Goal: Task Accomplishment & Management: Manage account settings

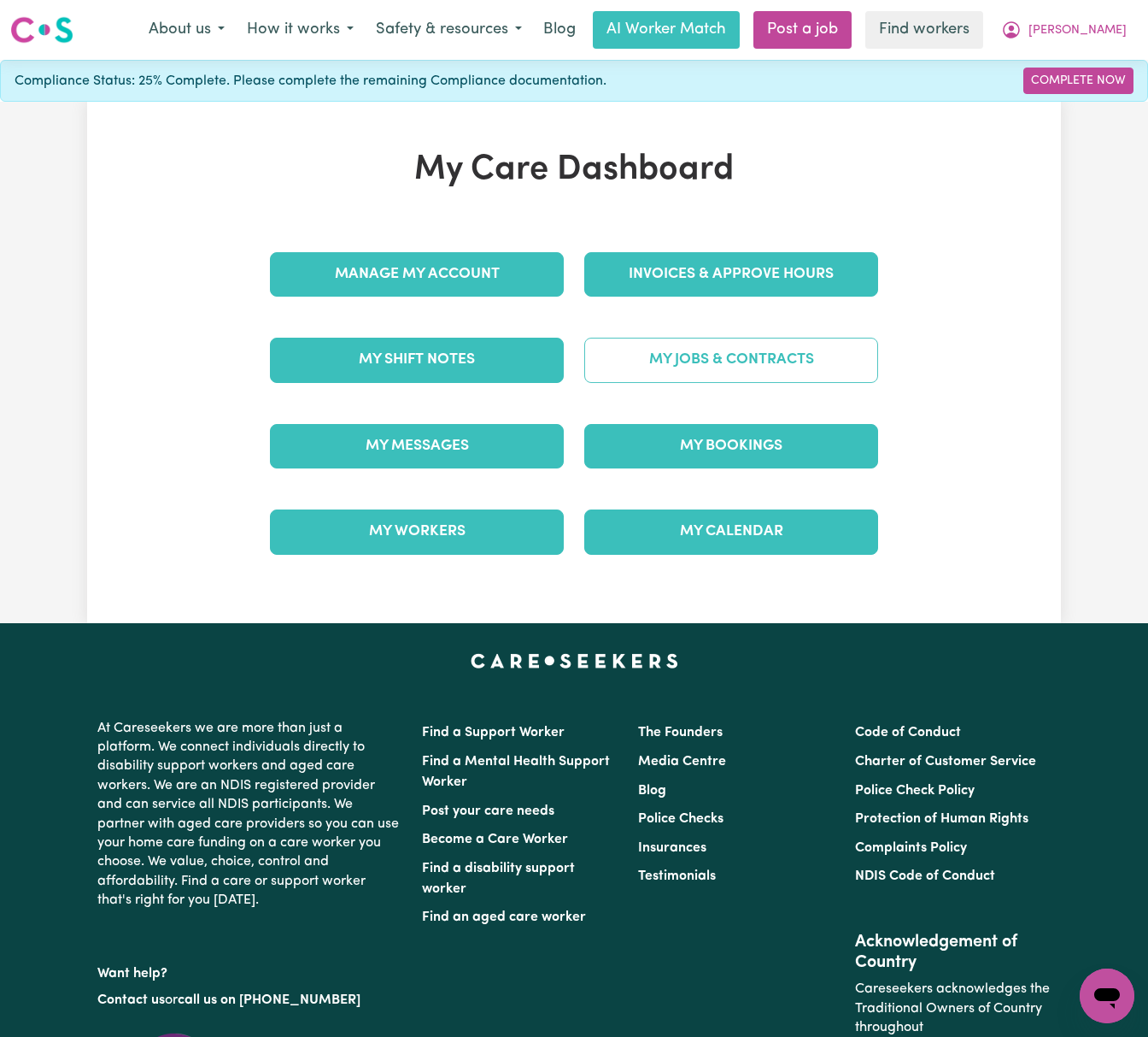
click at [755, 367] on link "My Jobs & Contracts" at bounding box center [731, 359] width 294 height 44
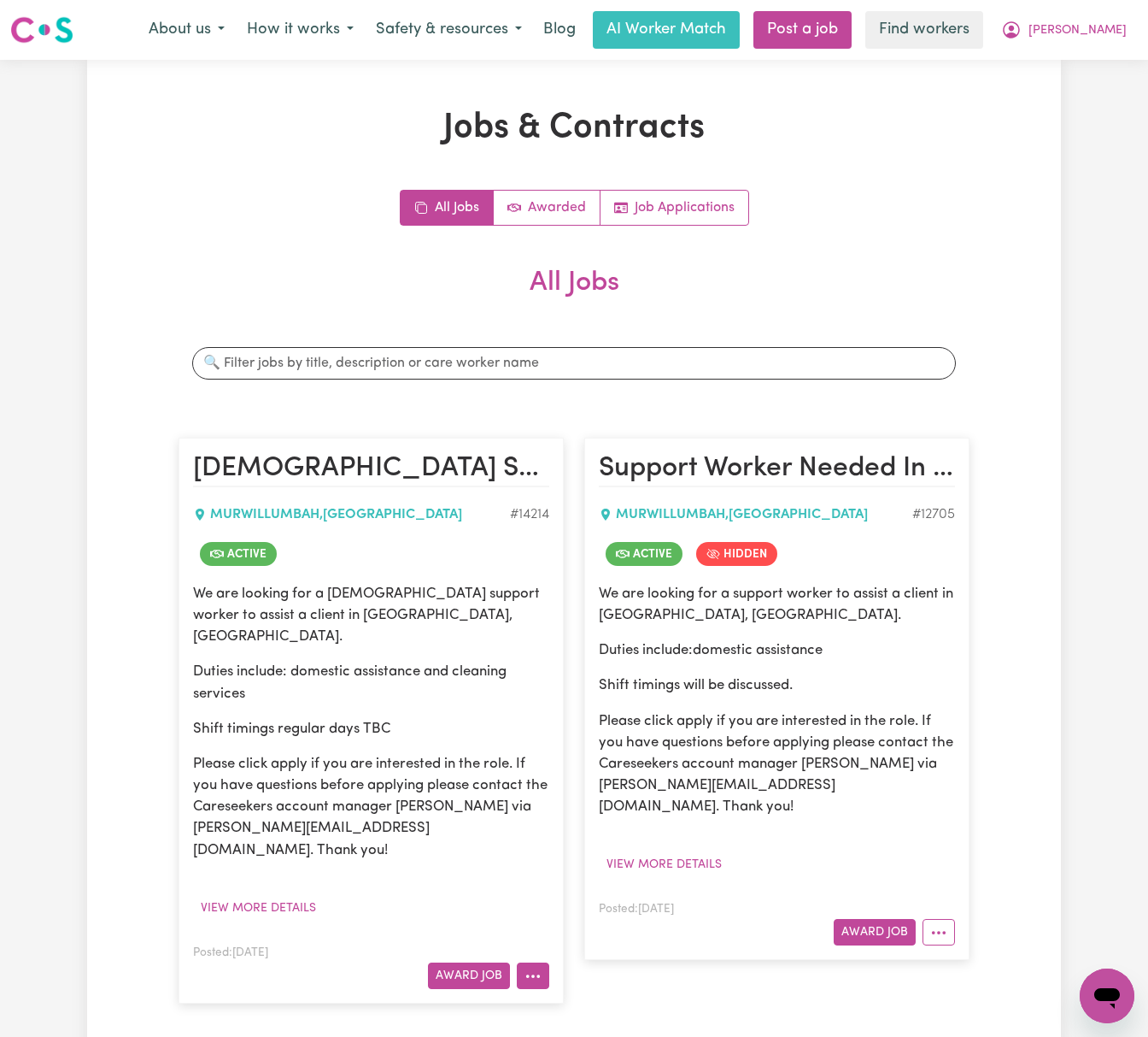
click at [529, 968] on icon "More options" at bounding box center [533, 976] width 17 height 17
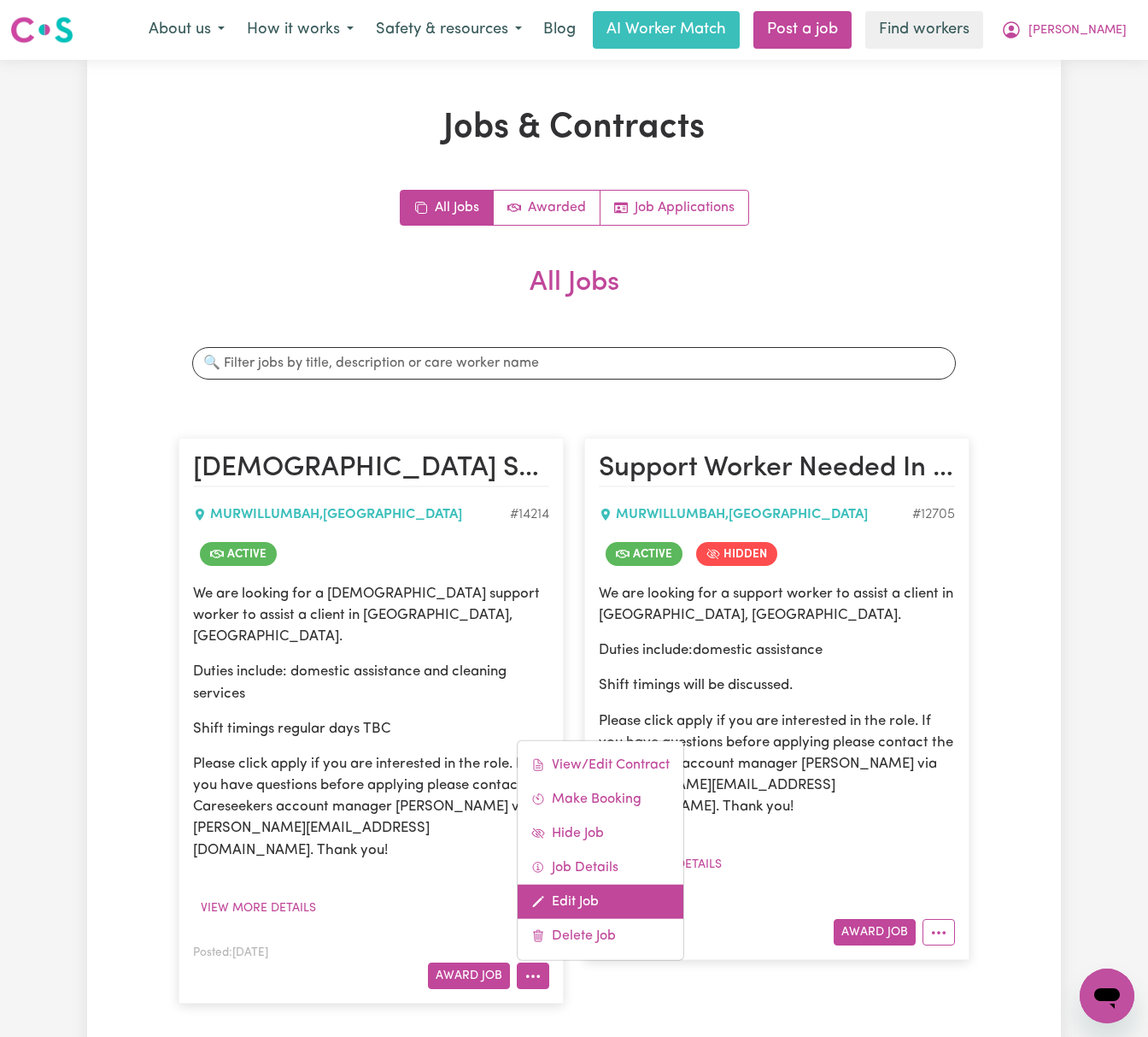
click at [565, 884] on link "Edit Job" at bounding box center [600, 901] width 166 height 35
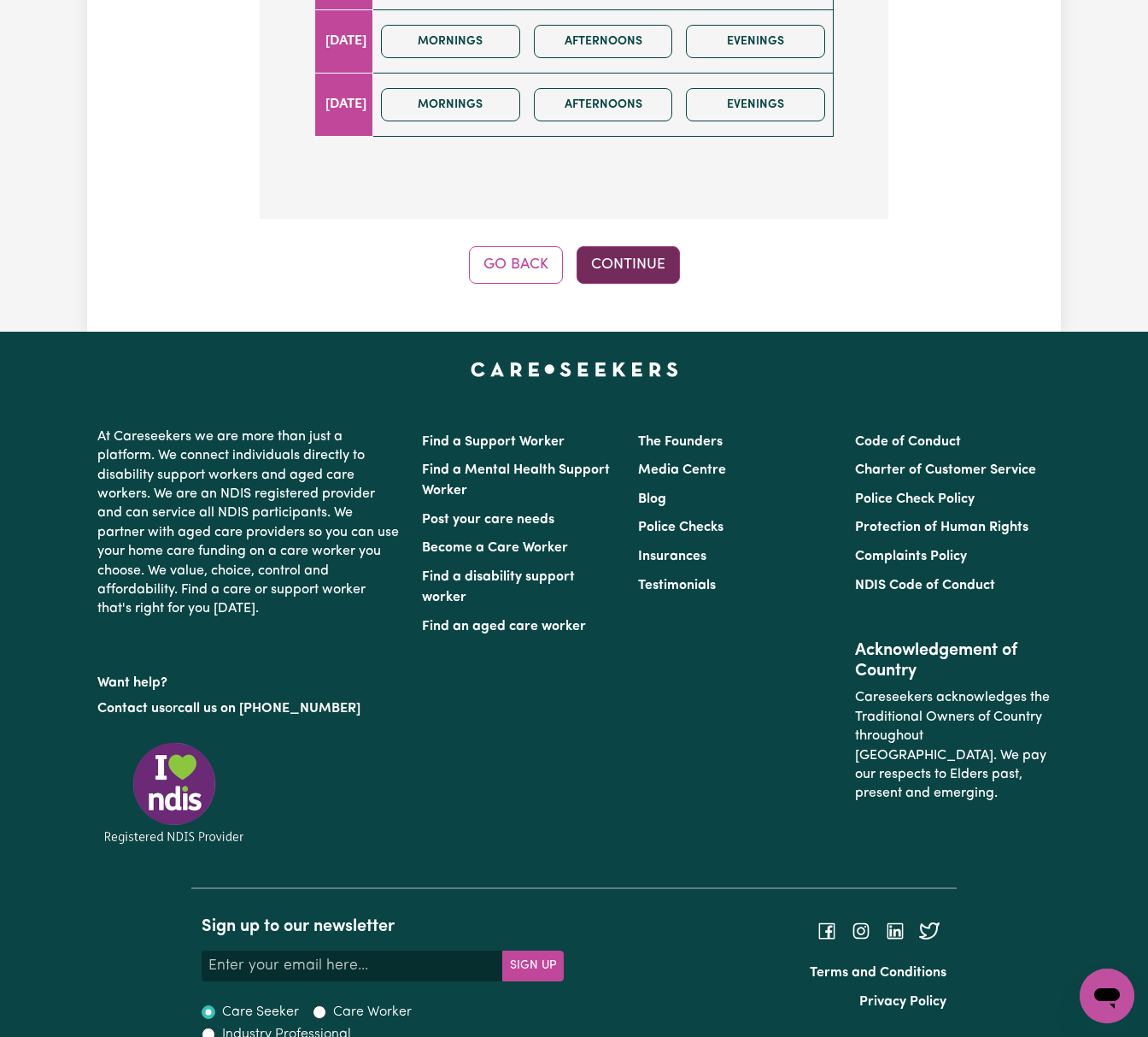
click at [645, 246] on button "Continue" at bounding box center [628, 264] width 104 height 37
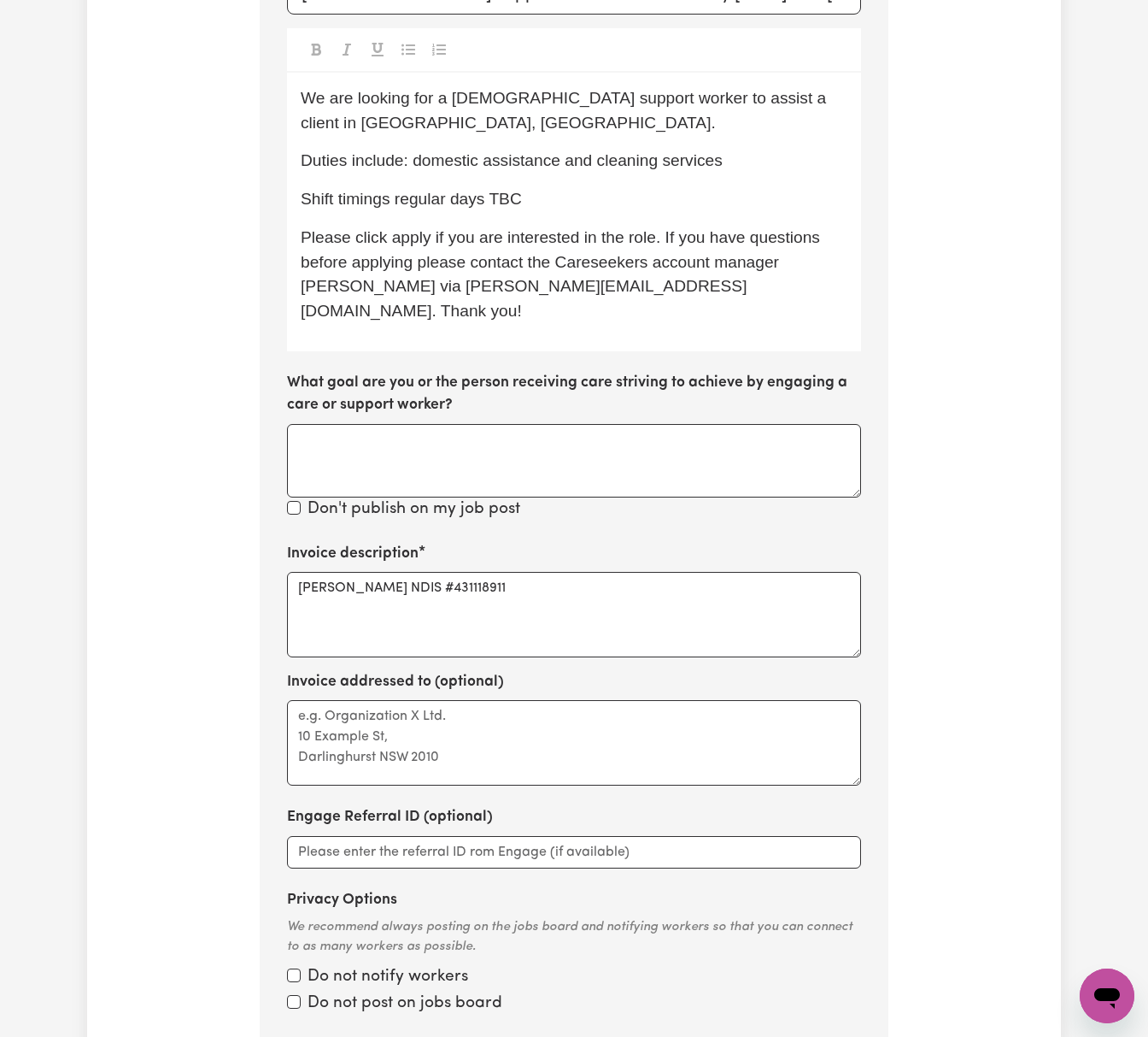
scroll to position [859, 0]
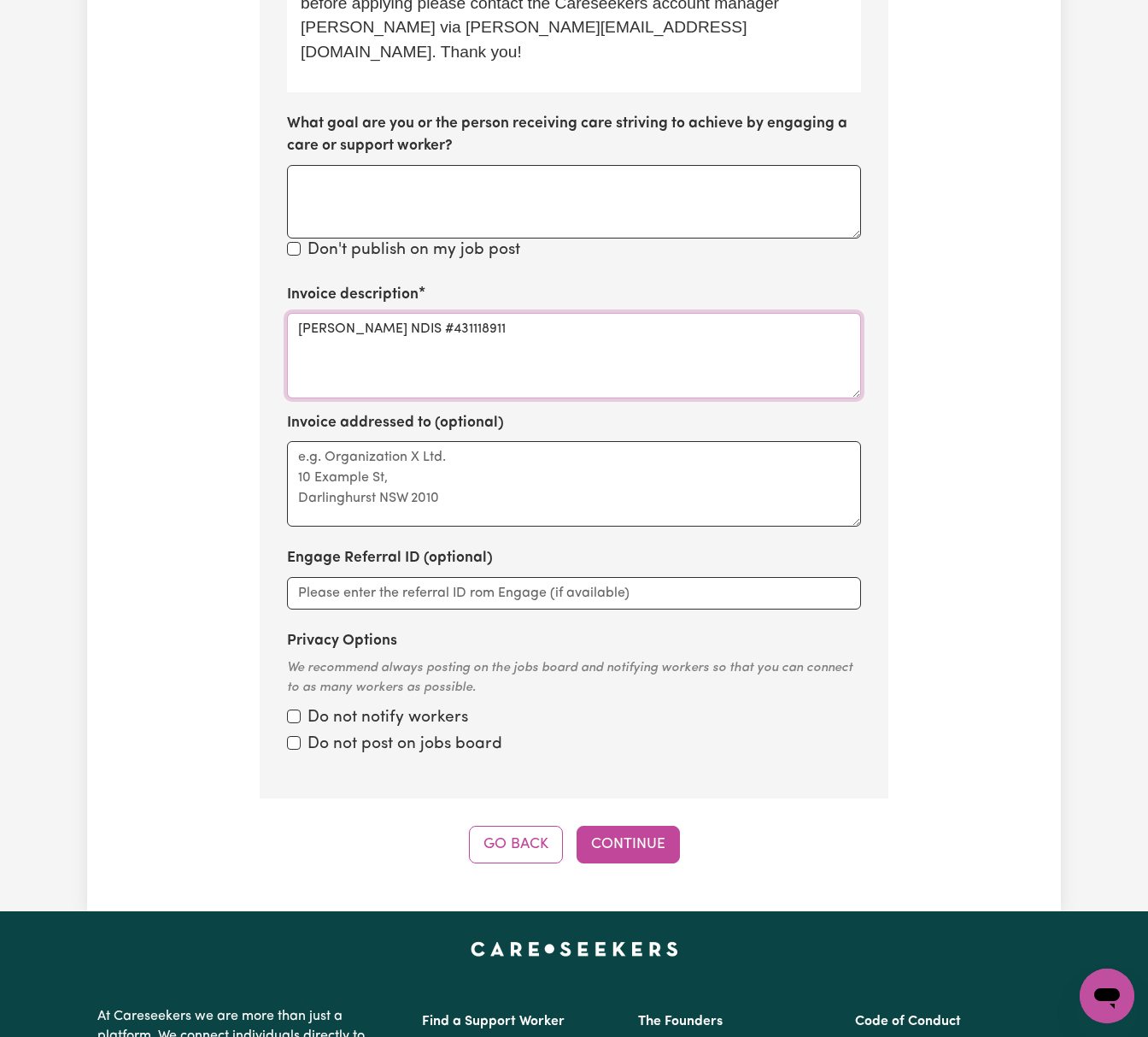
click at [537, 313] on textarea "[PERSON_NAME] NDIS #431118911" at bounding box center [574, 356] width 574 height 86
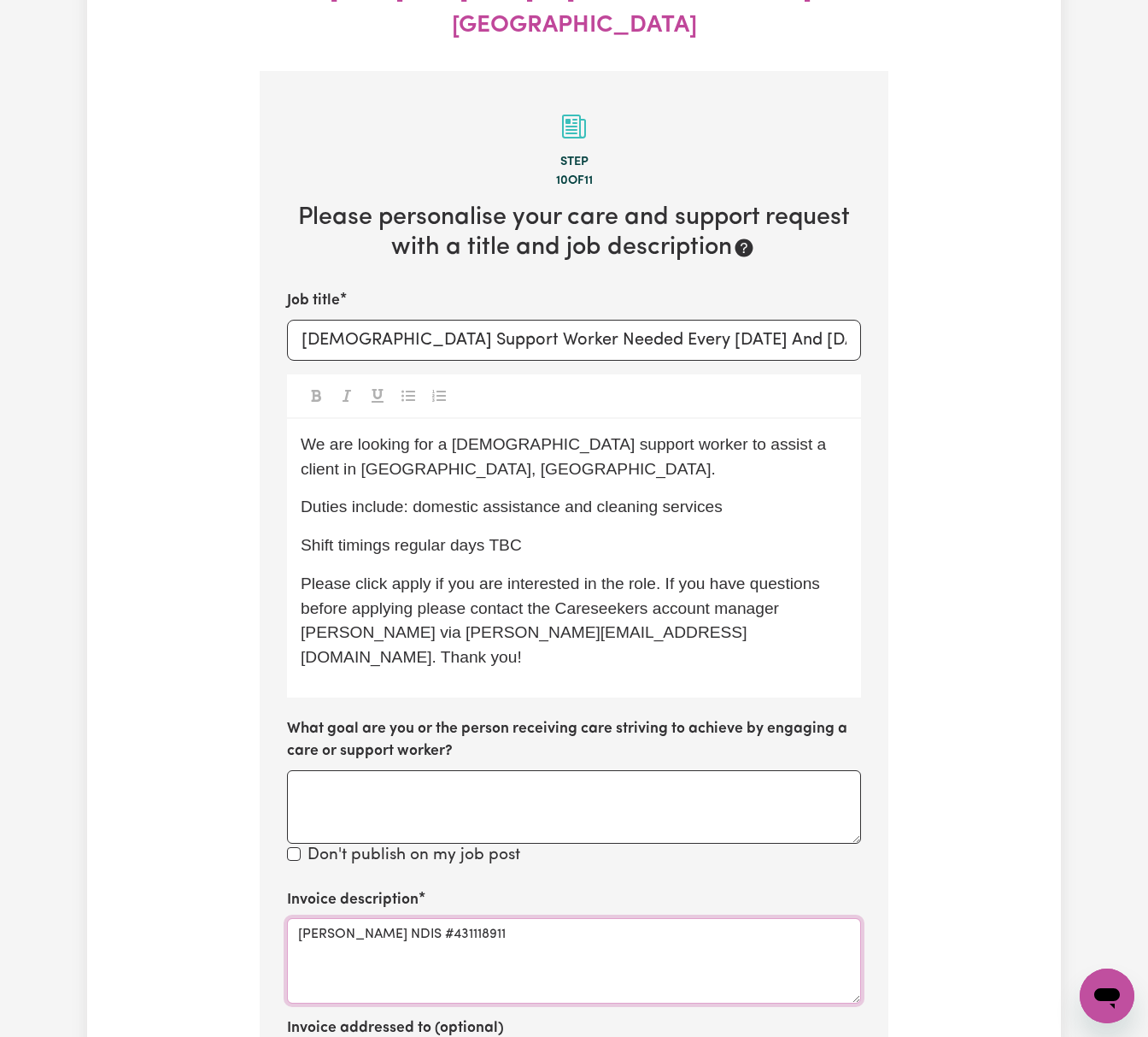
scroll to position [175, 0]
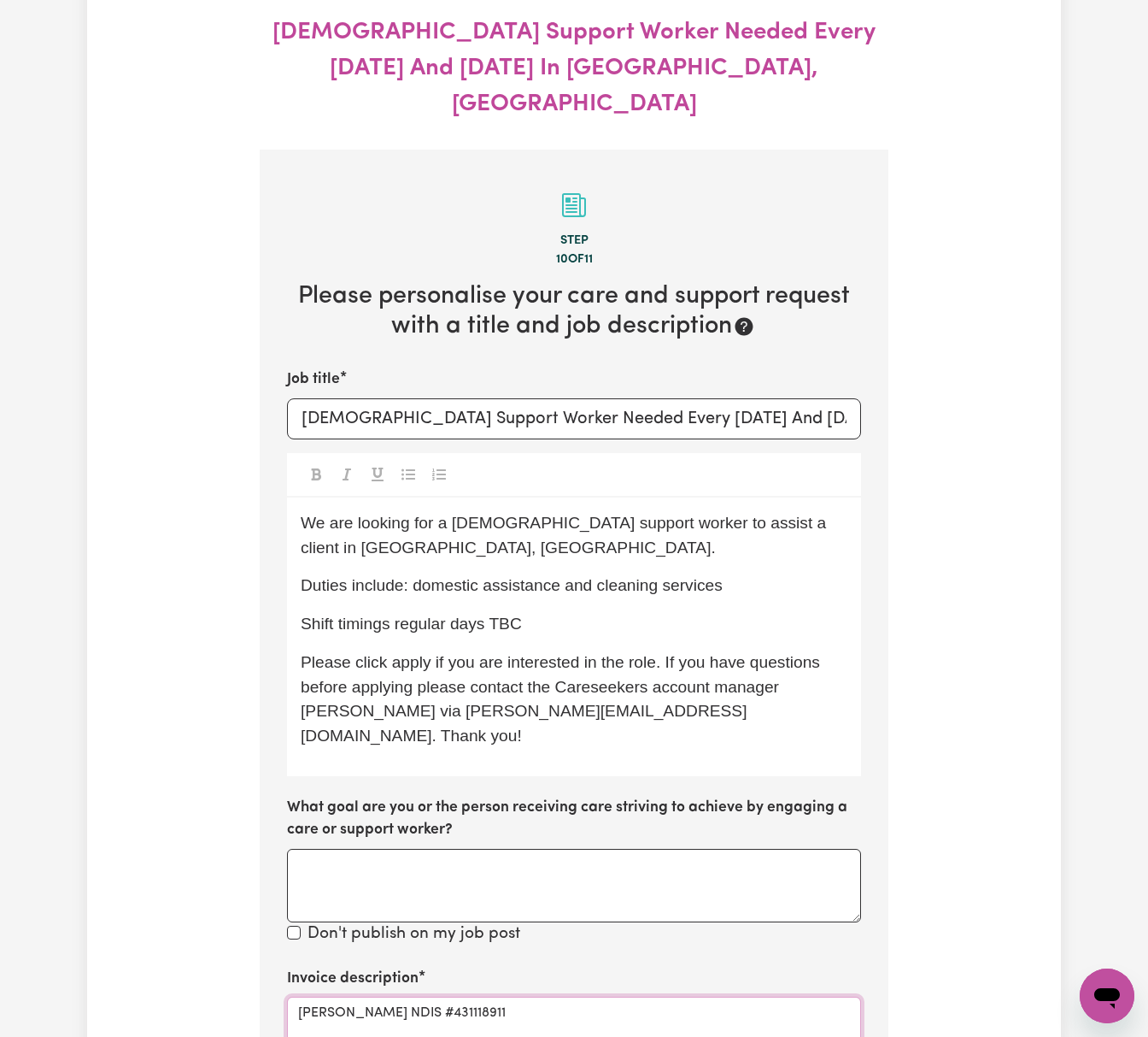
paste textarea "04_104_0125_6_1"
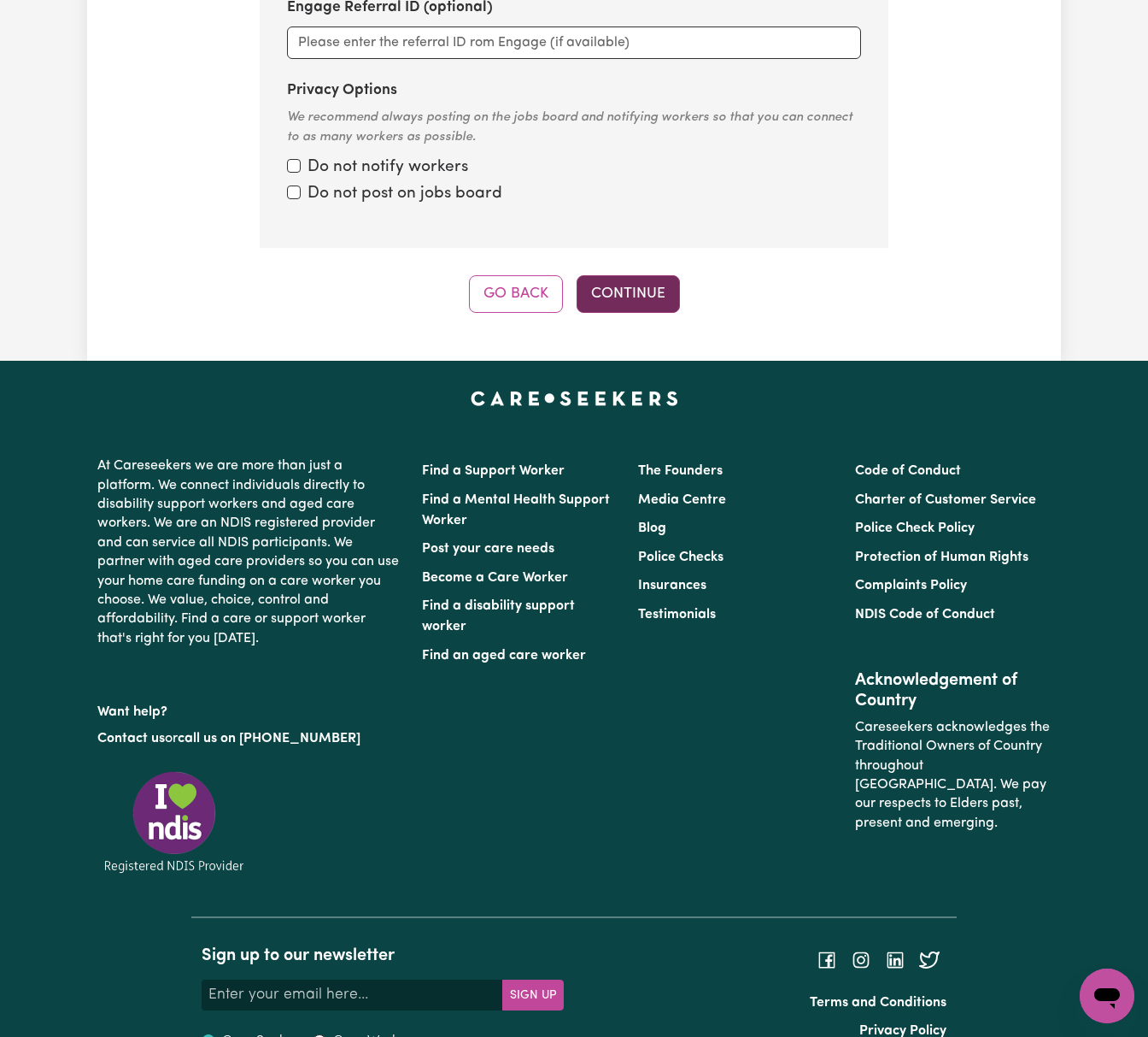
type textarea "[PERSON_NAME] NDIS #431118911 04_104_0125_6_1"
click at [637, 275] on button "Continue" at bounding box center [628, 293] width 104 height 37
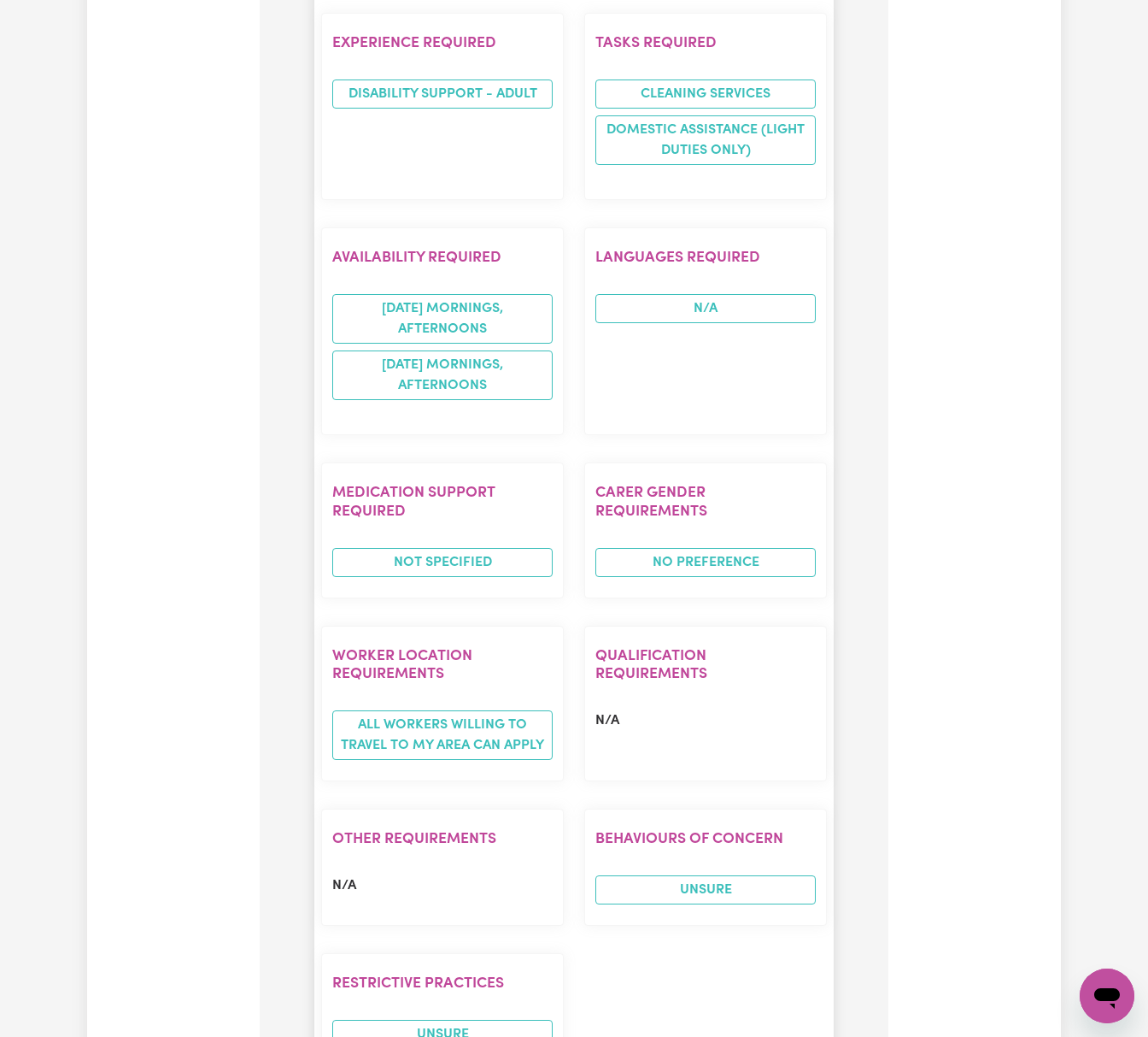
scroll to position [1657, 0]
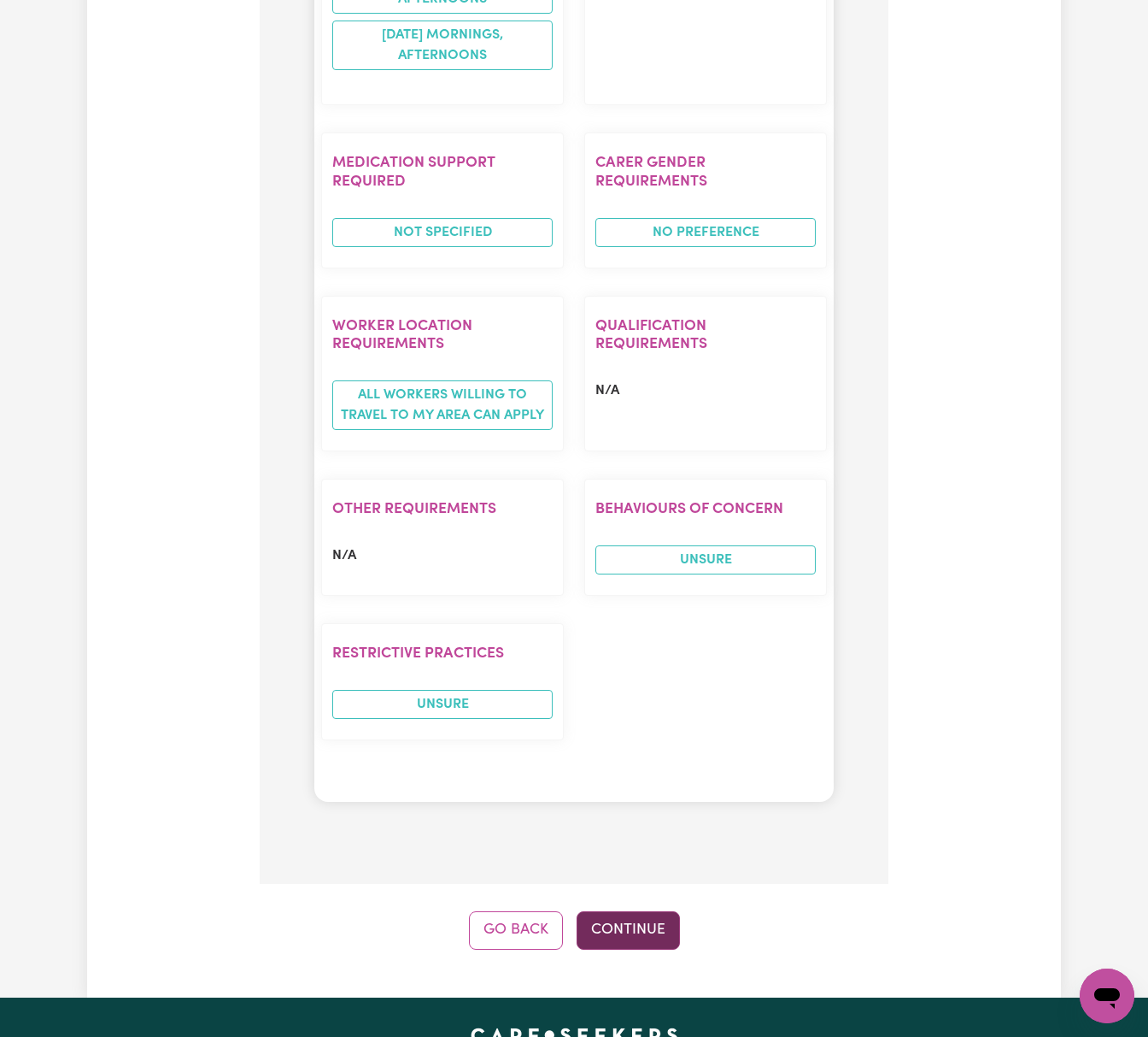
click at [630, 911] on button "Continue" at bounding box center [628, 929] width 104 height 37
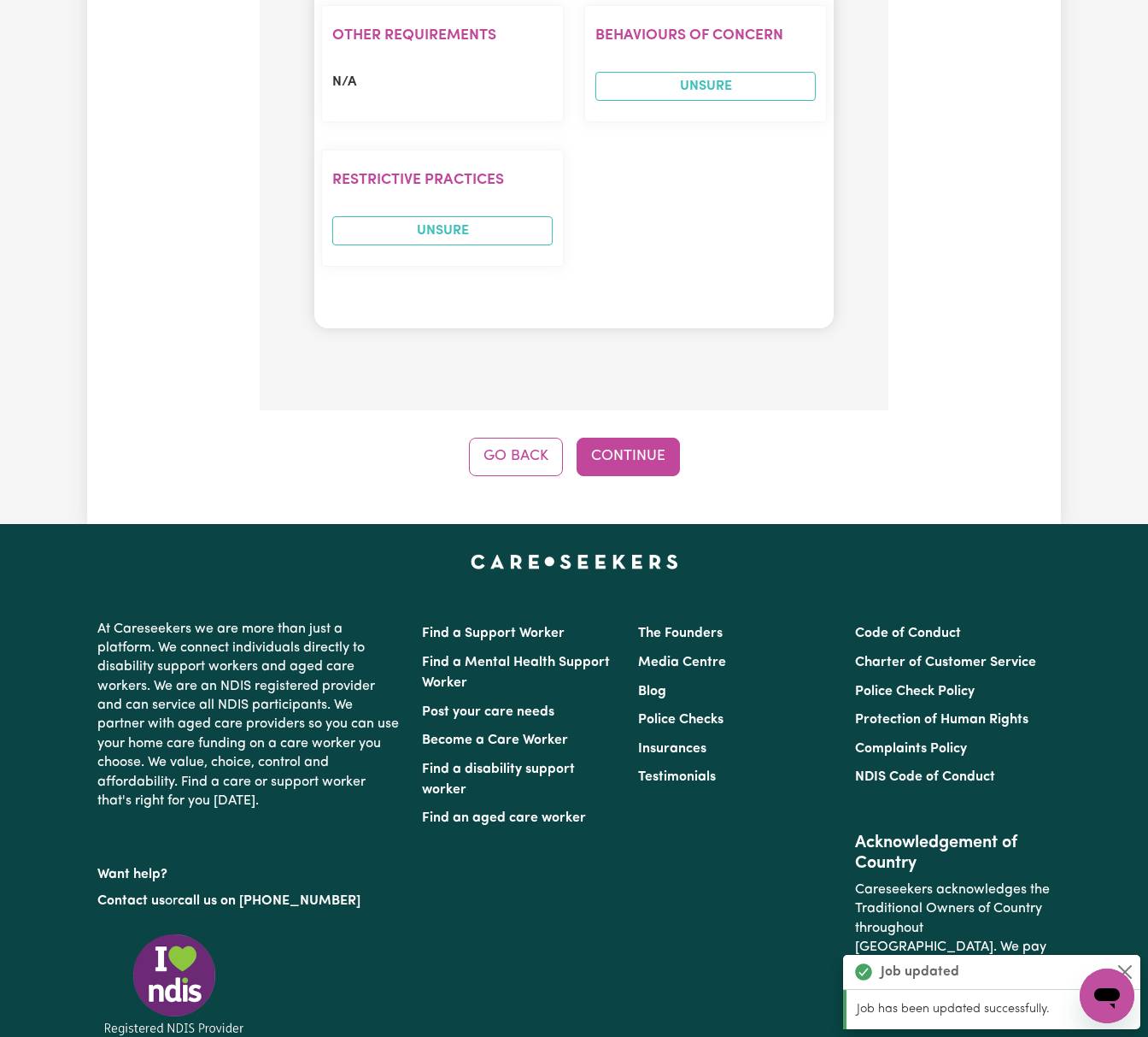
scroll to position [2165, 0]
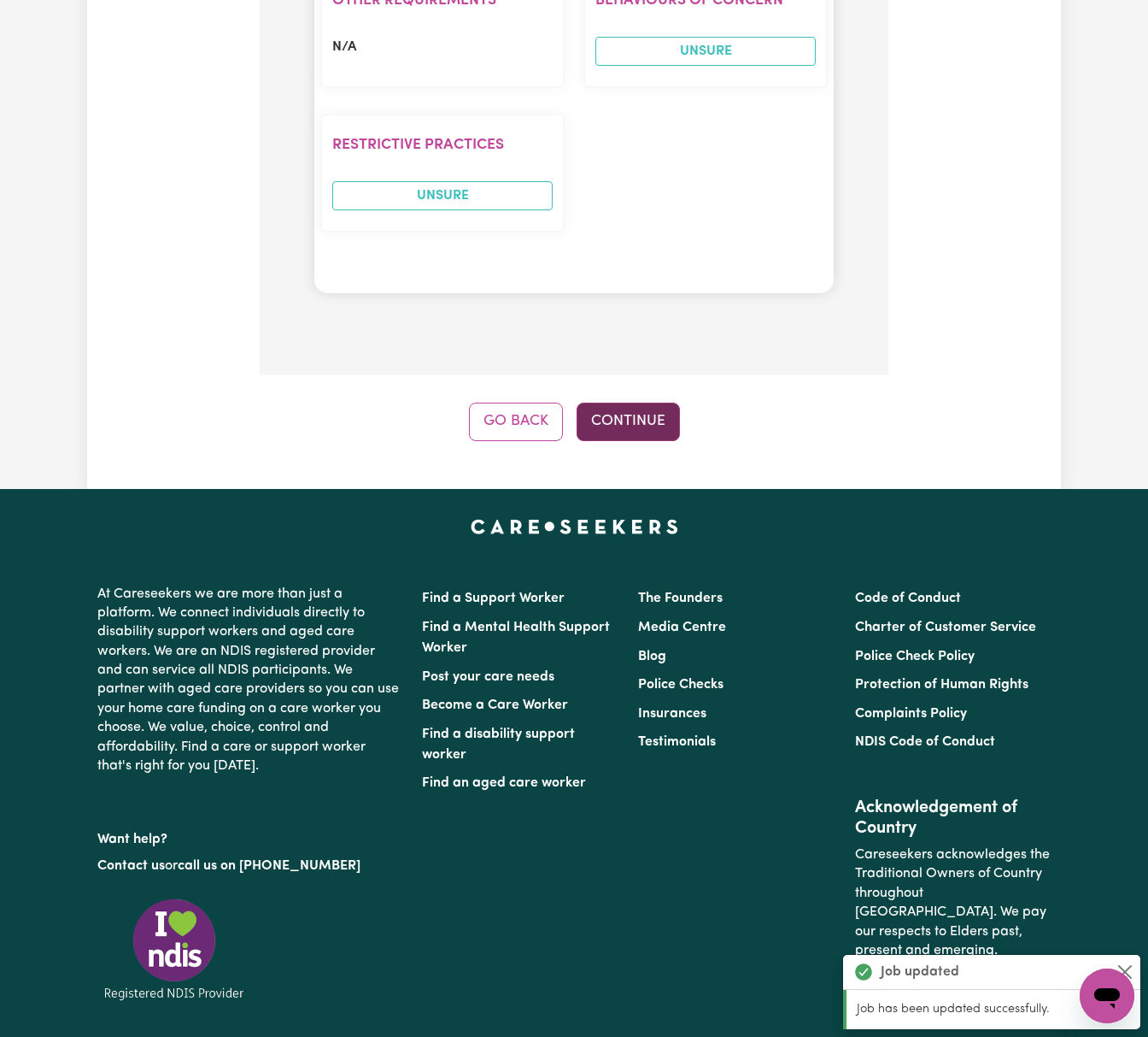
click at [644, 403] on button "Continue" at bounding box center [628, 421] width 104 height 37
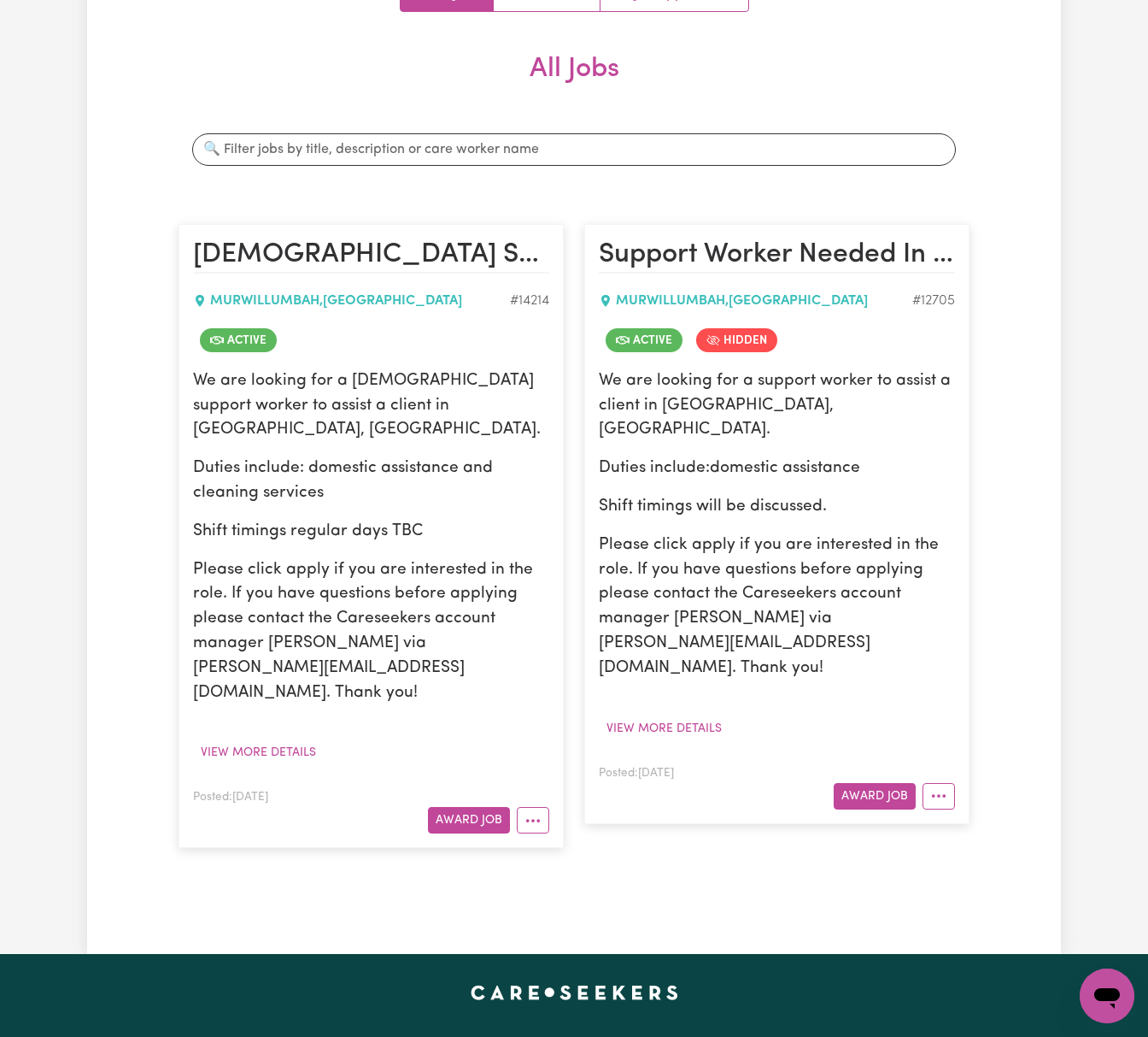
scroll to position [342, 0]
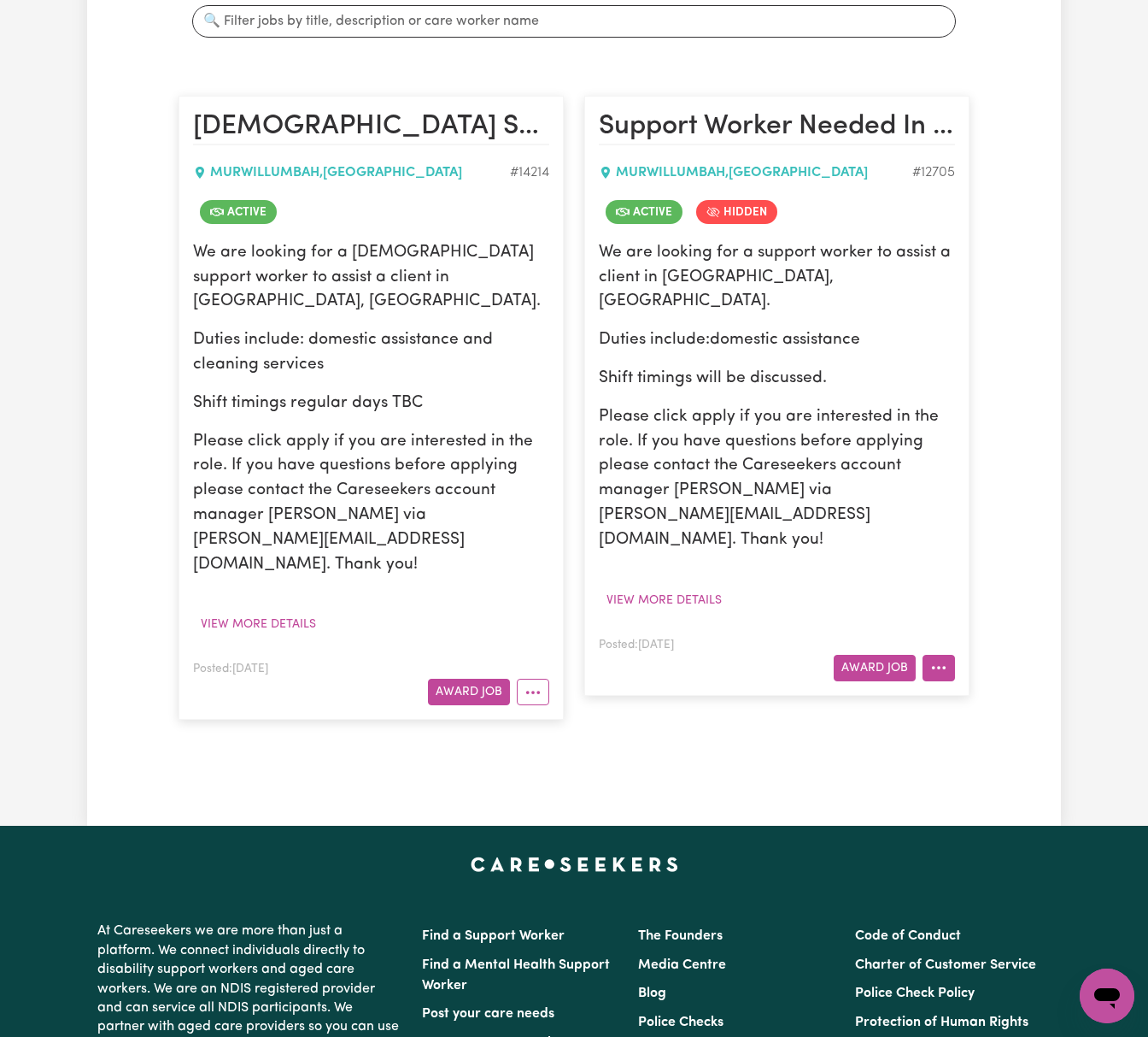
click at [952, 654] on button "More options" at bounding box center [939, 668] width 33 height 27
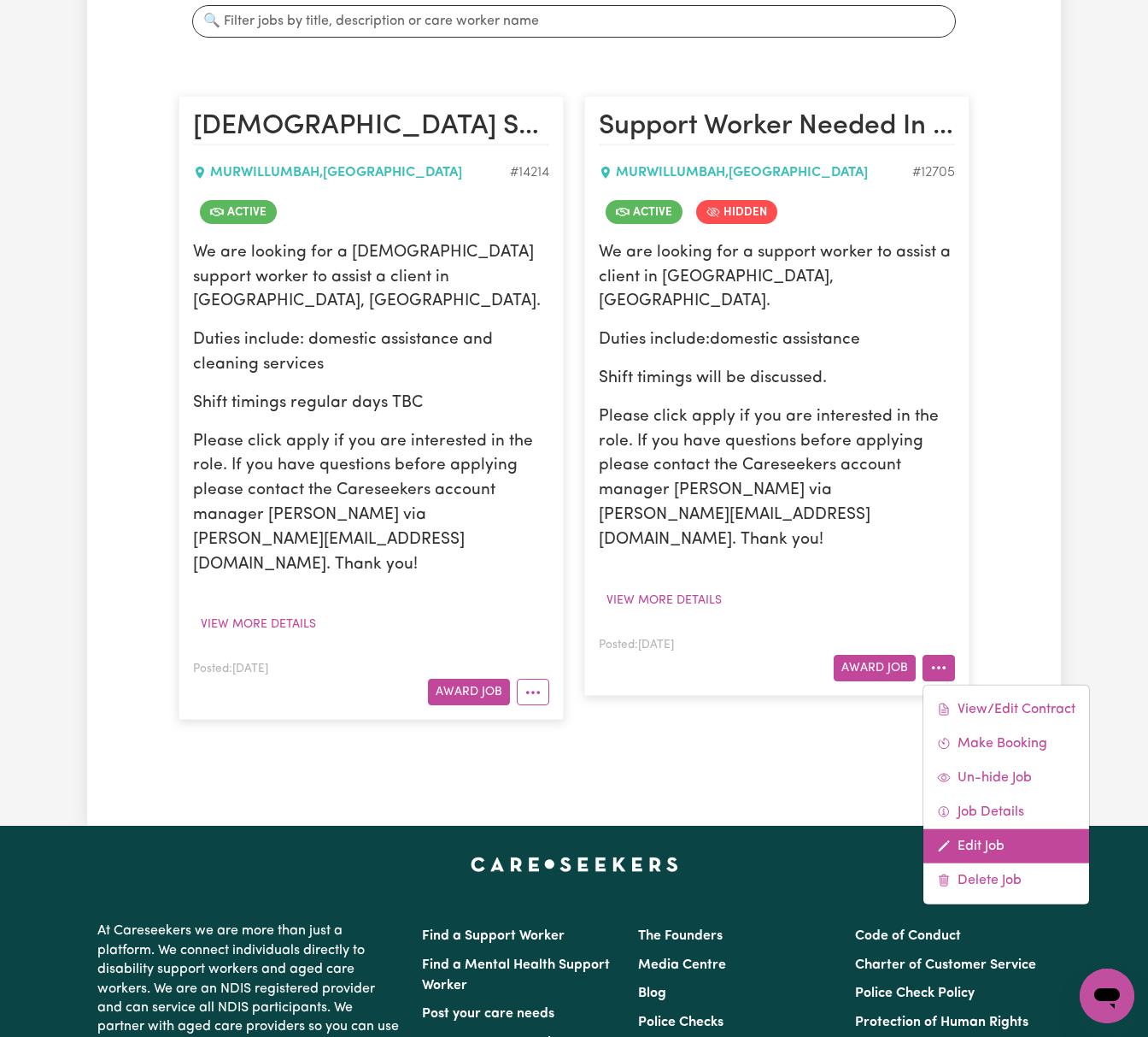
click at [1002, 828] on link "Edit Job" at bounding box center [1006, 846] width 166 height 35
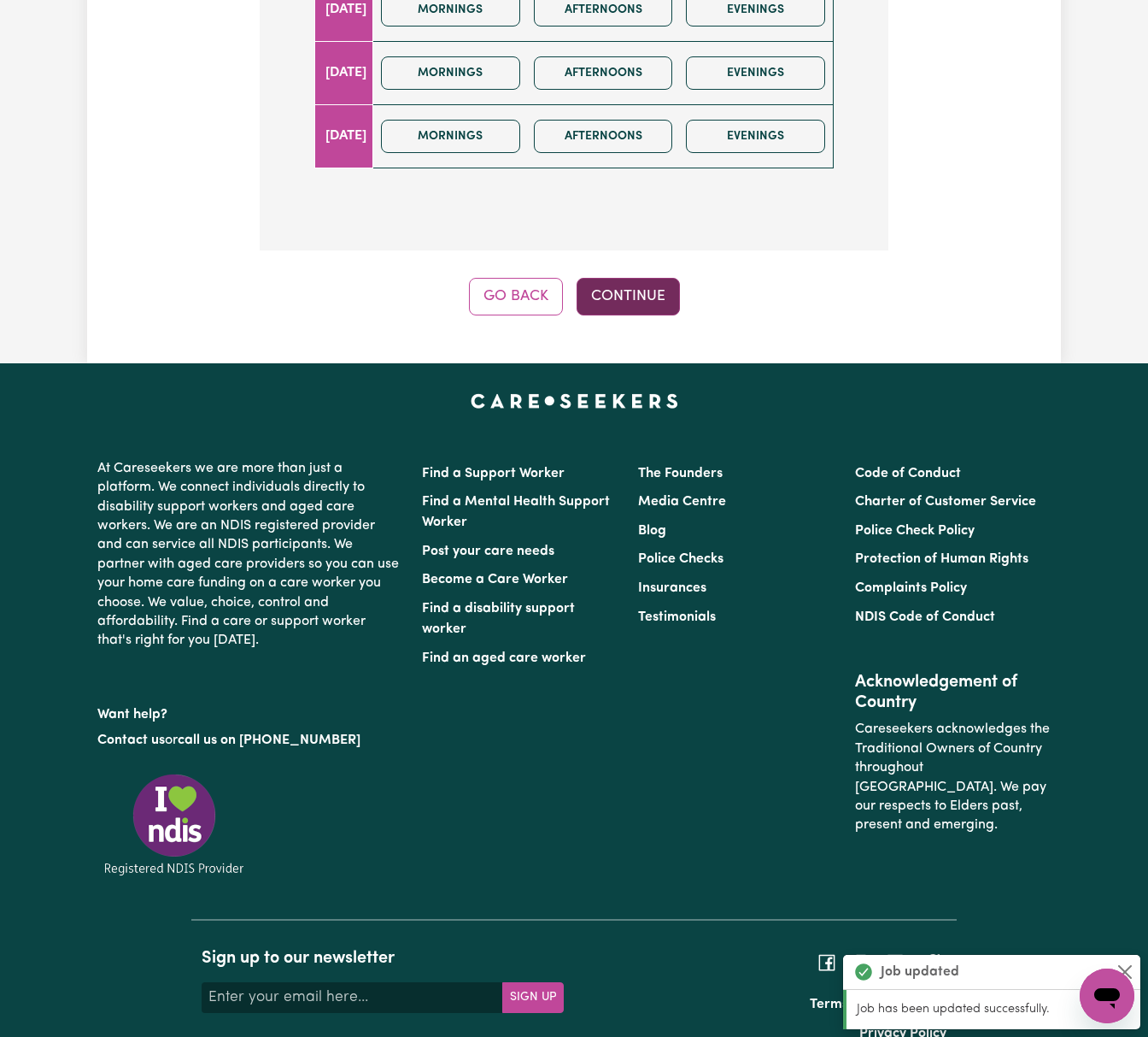
click at [647, 278] on button "Continue" at bounding box center [628, 296] width 104 height 37
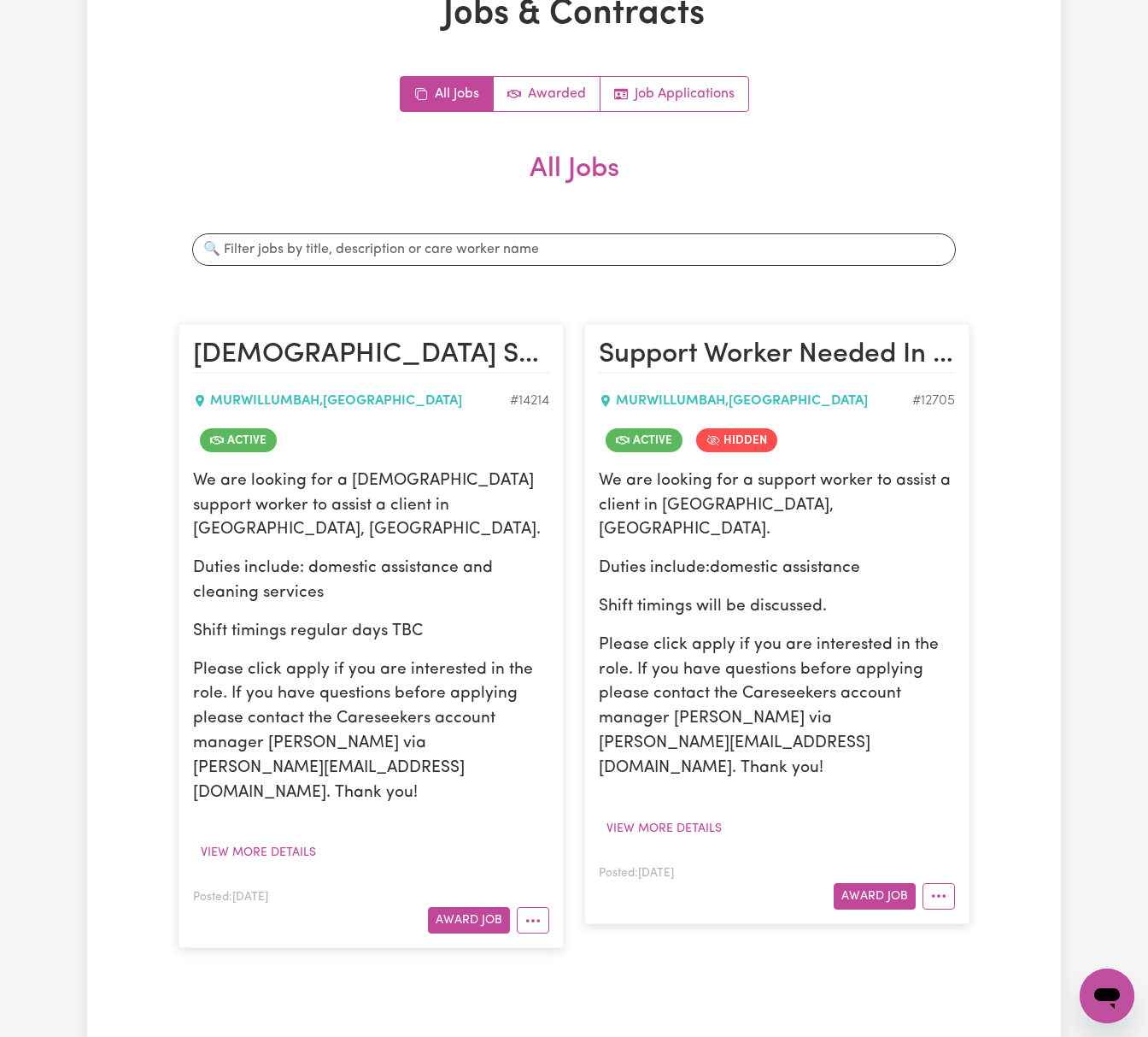
scroll to position [569, 0]
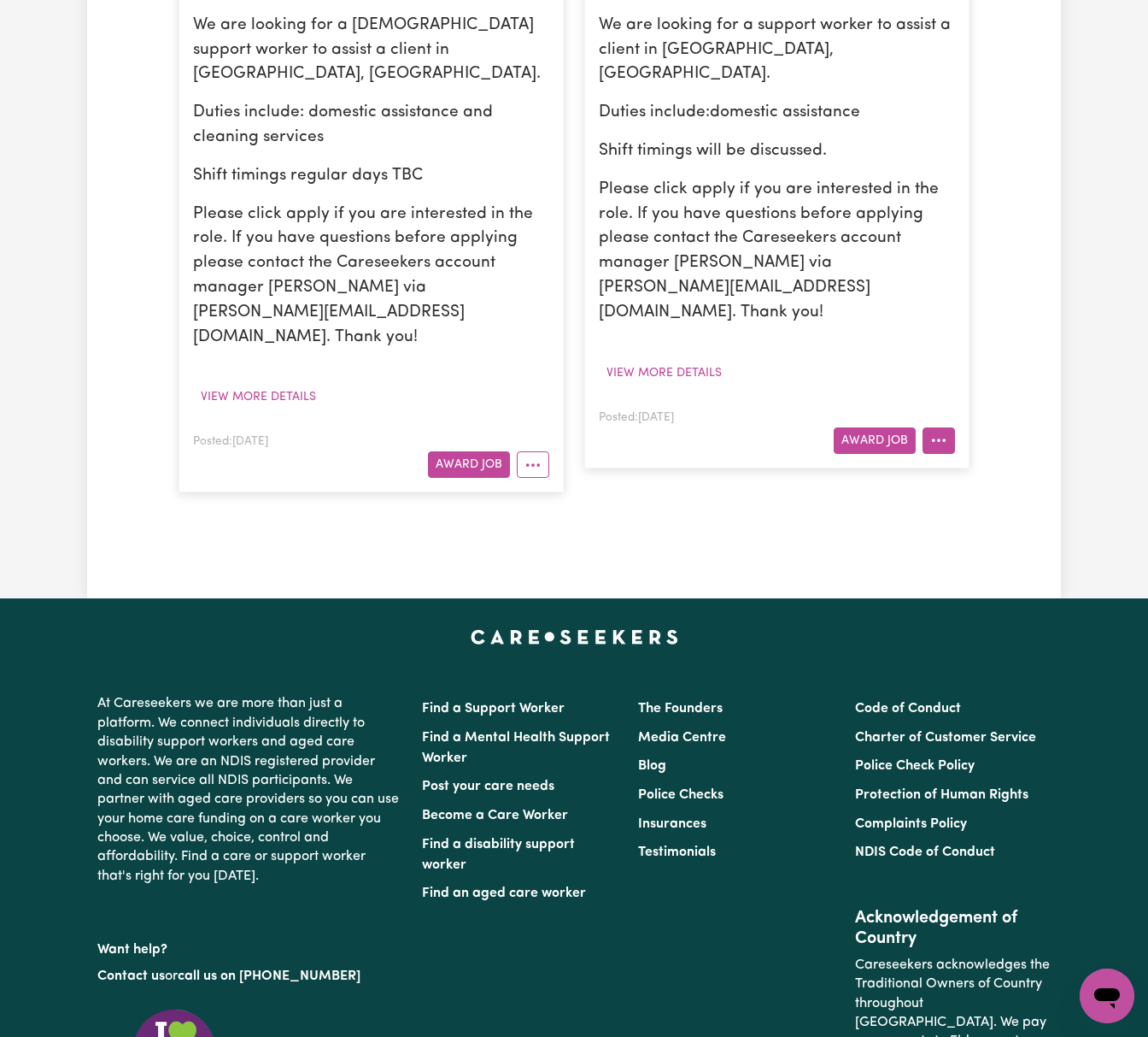
click at [935, 432] on icon "More options" at bounding box center [939, 440] width 17 height 17
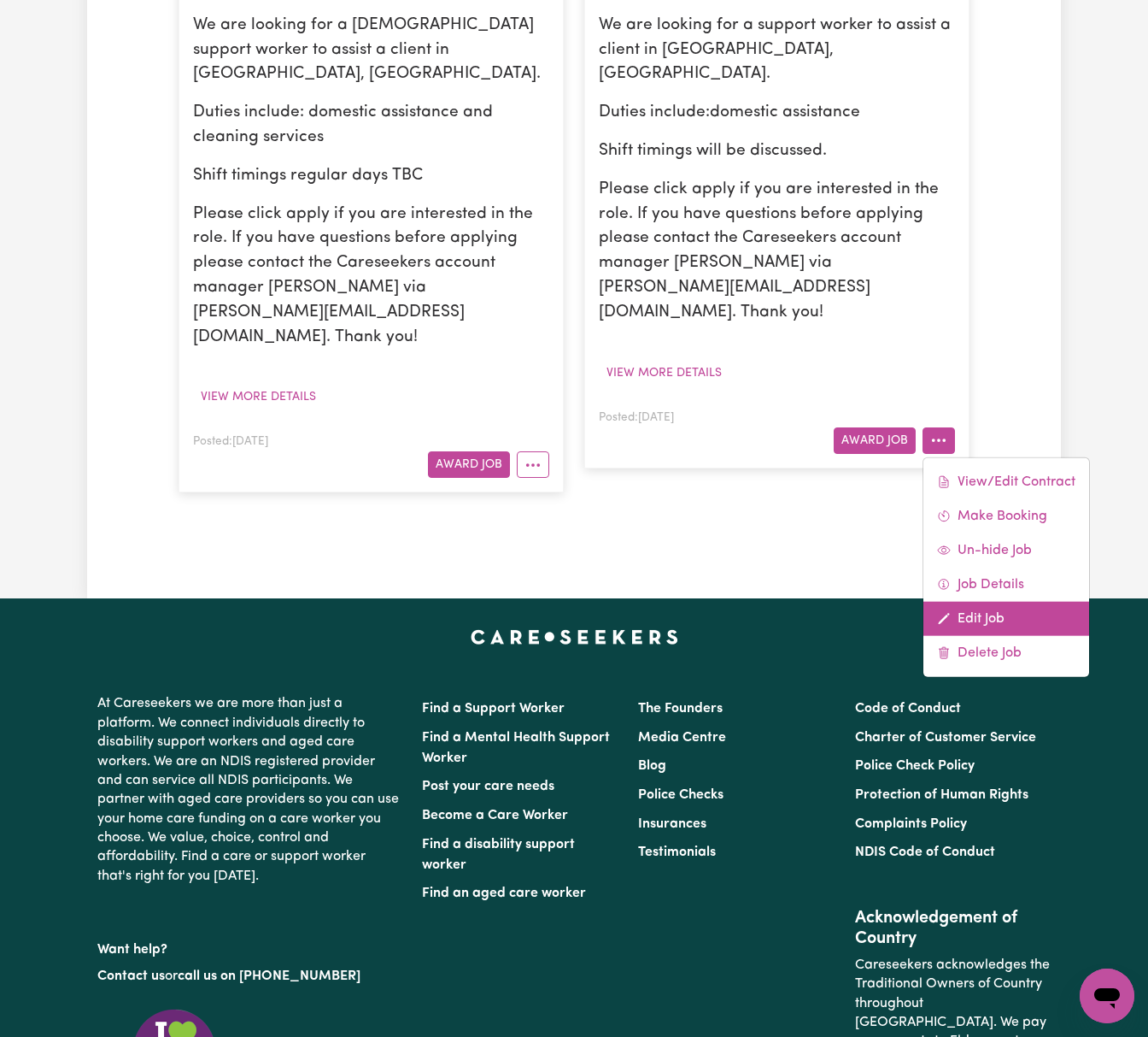
click at [978, 601] on link "Edit Job" at bounding box center [1006, 618] width 166 height 35
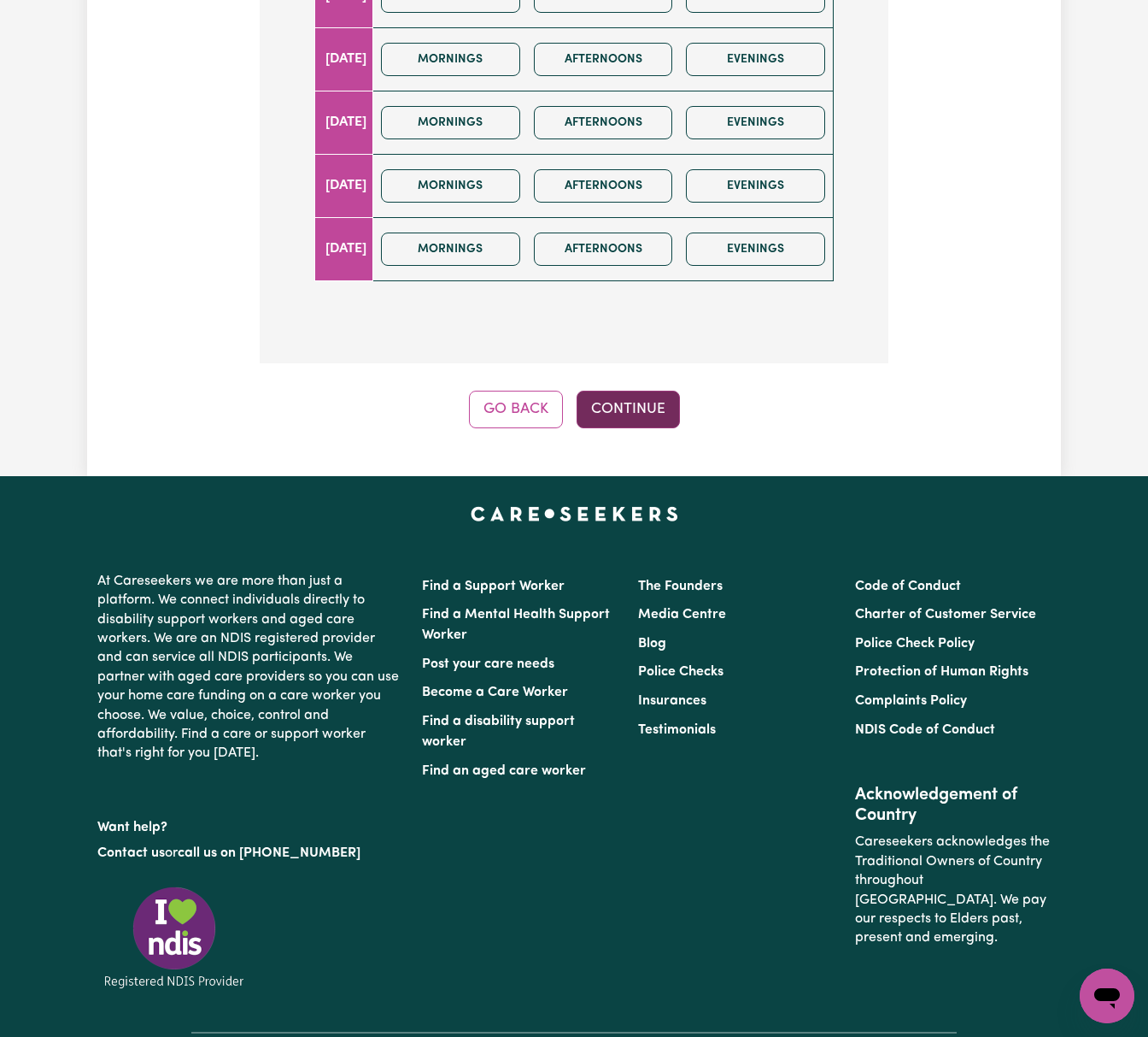
click at [660, 390] on button "Continue" at bounding box center [628, 408] width 104 height 37
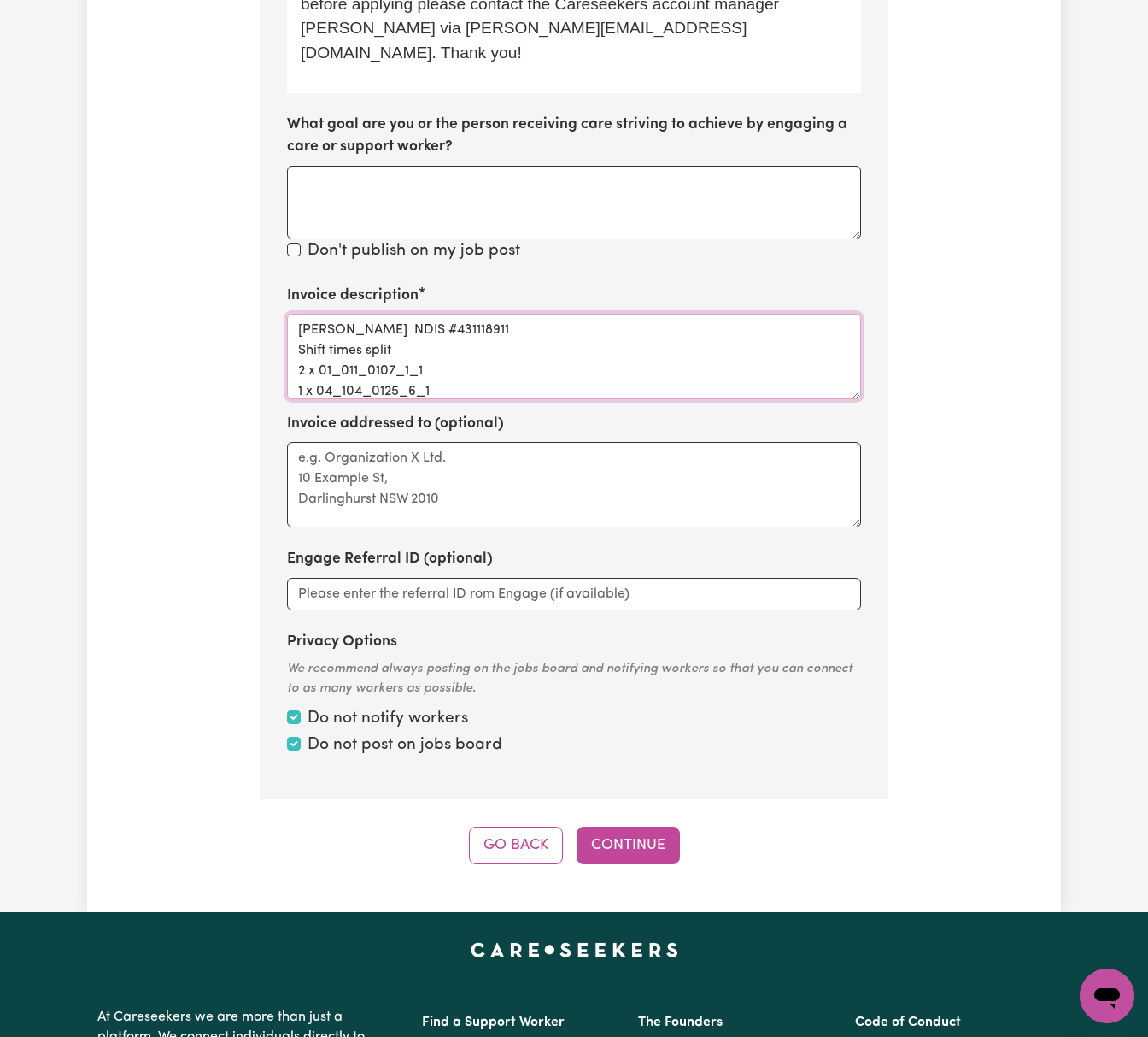
scroll to position [22, 0]
drag, startPoint x: 445, startPoint y: 330, endPoint x: 265, endPoint y: 277, distance: 187.6
click at [265, 277] on section "Step 10 of 11 Please personalise your care and support request with a title and…" at bounding box center [574, 133] width 629 height 1332
paste textarea
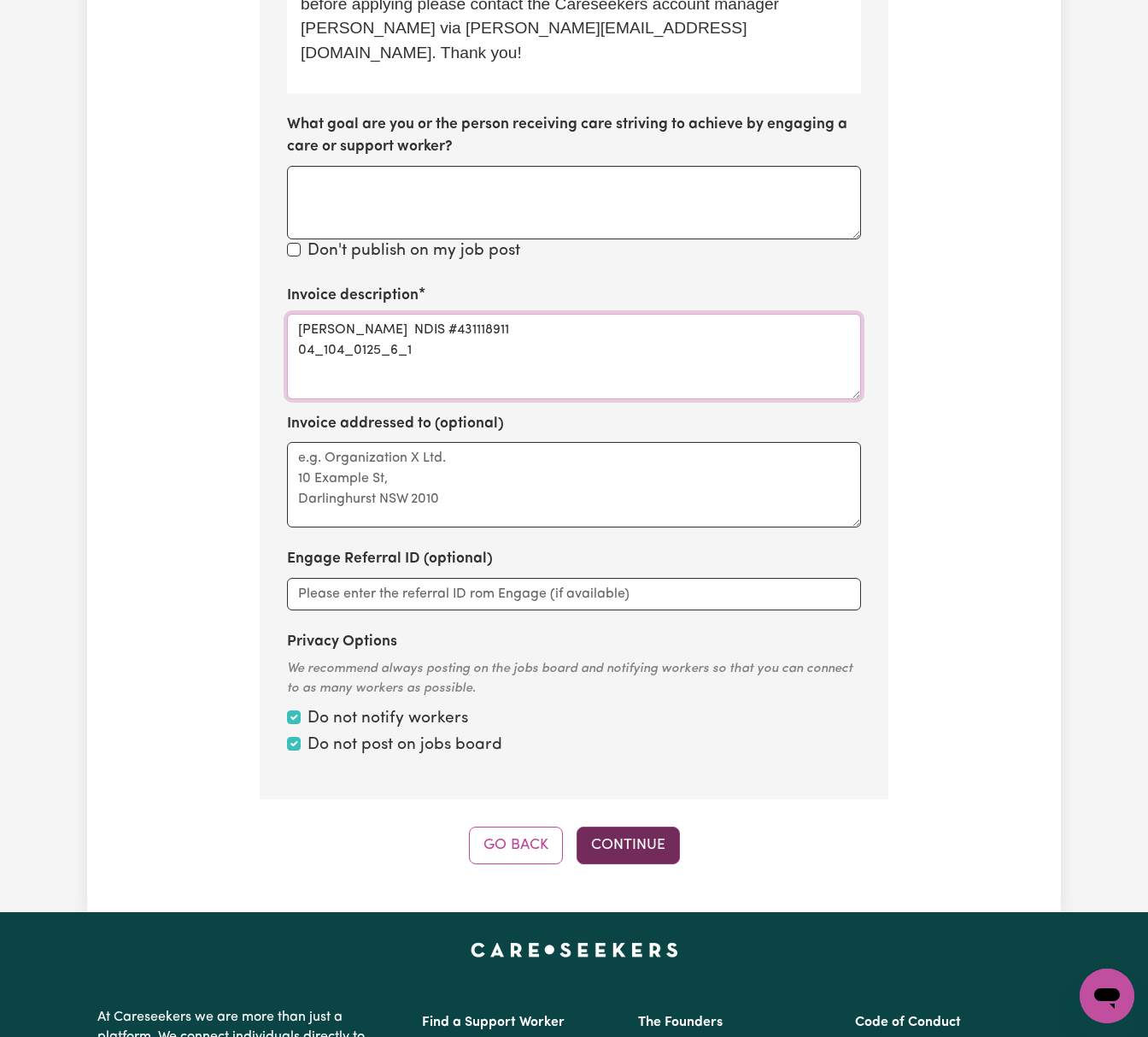
type textarea "[PERSON_NAME] NDIS #431118911 04_104_0125_6_1"
click at [640, 827] on button "Continue" at bounding box center [628, 845] width 104 height 37
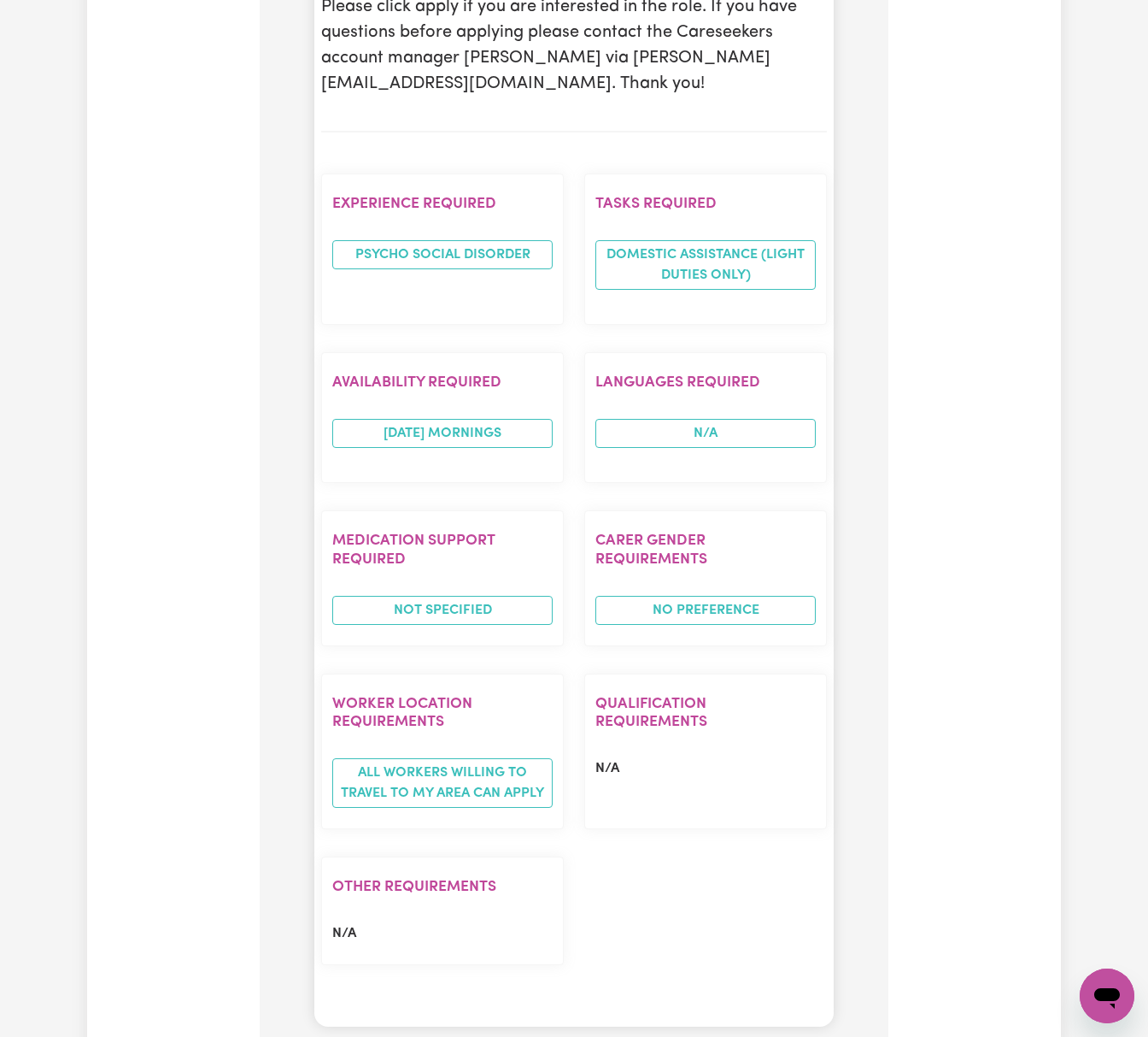
scroll to position [1278, 0]
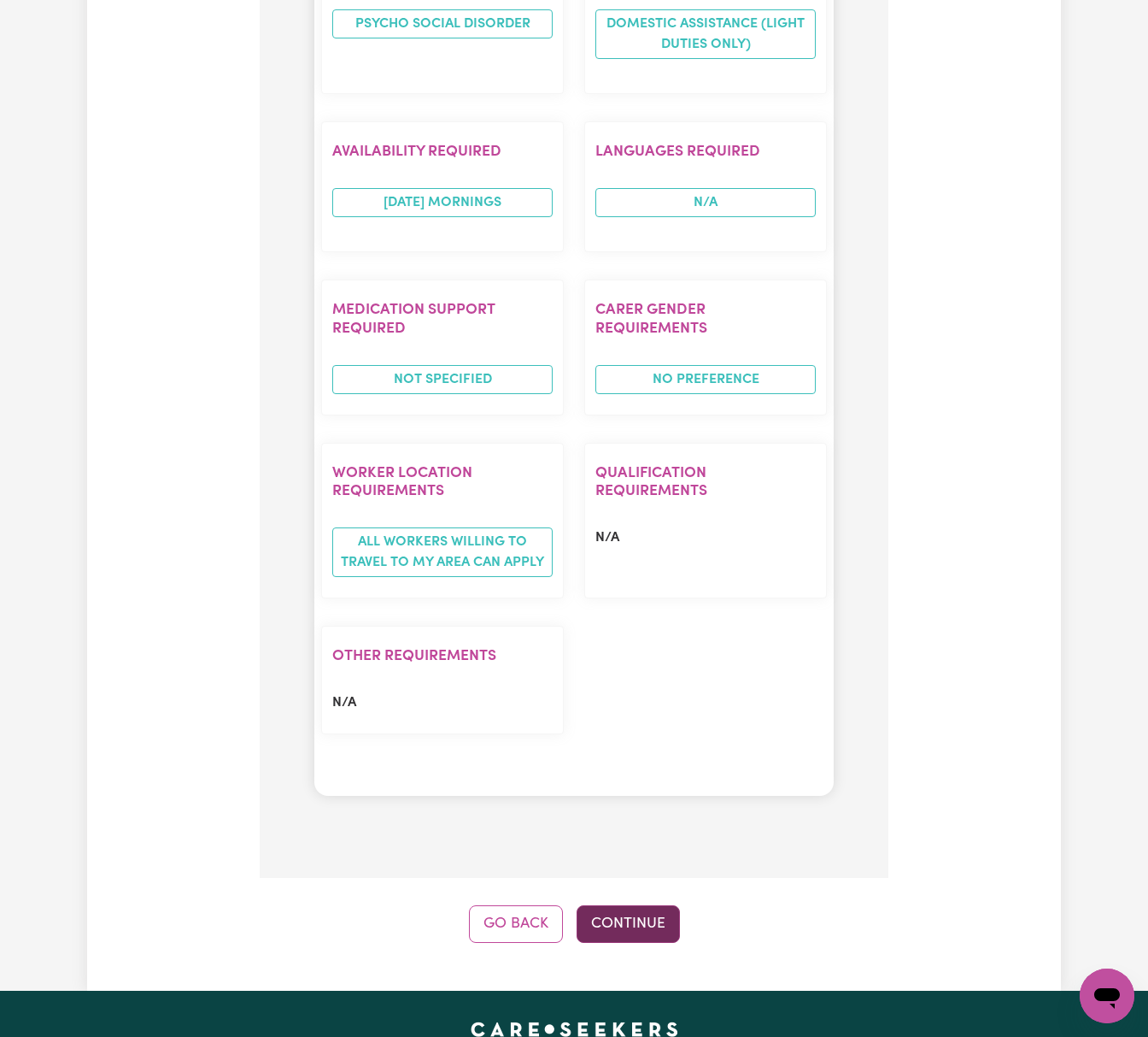
click at [652, 905] on button "Continue" at bounding box center [628, 924] width 104 height 37
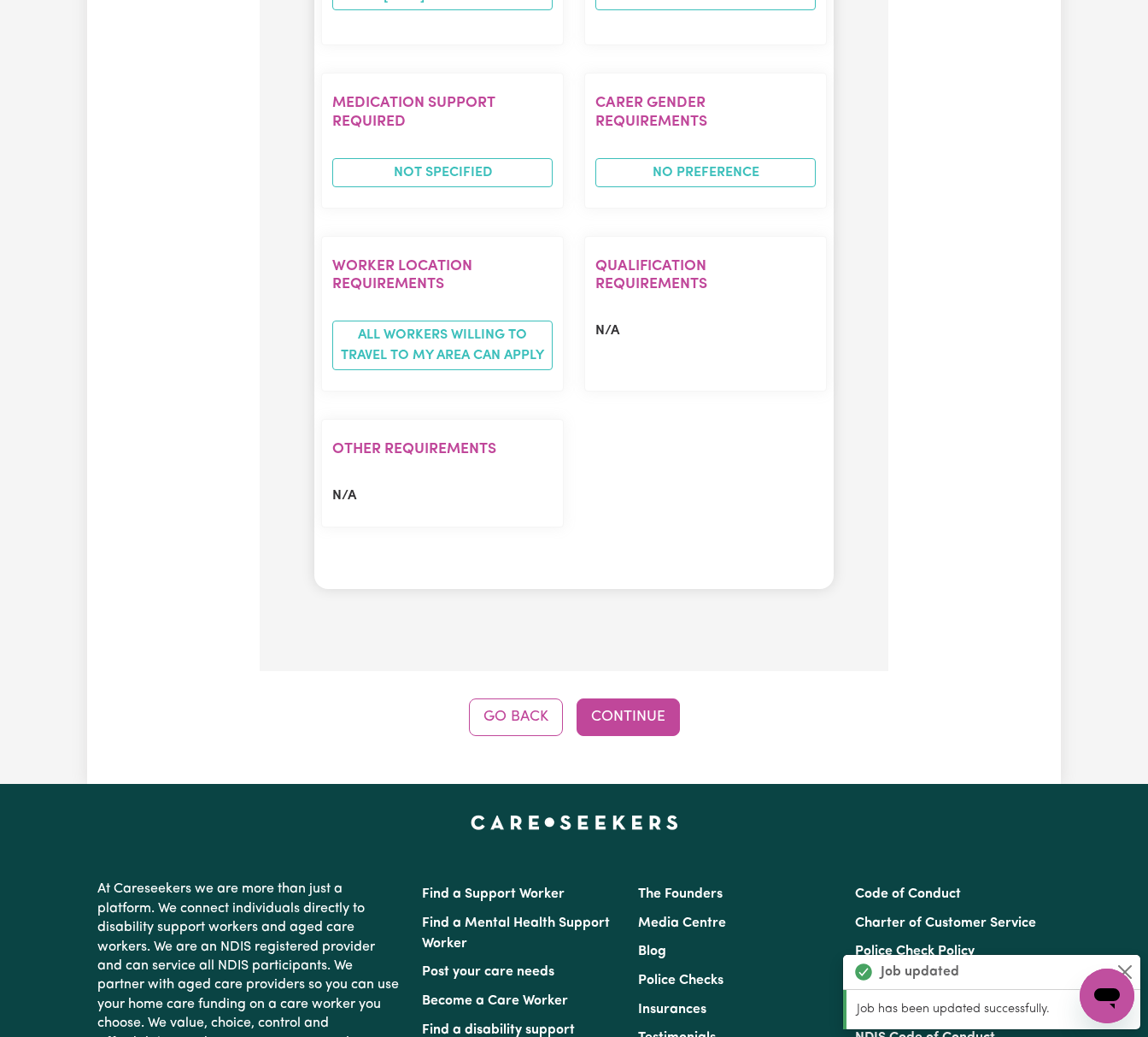
scroll to position [1487, 0]
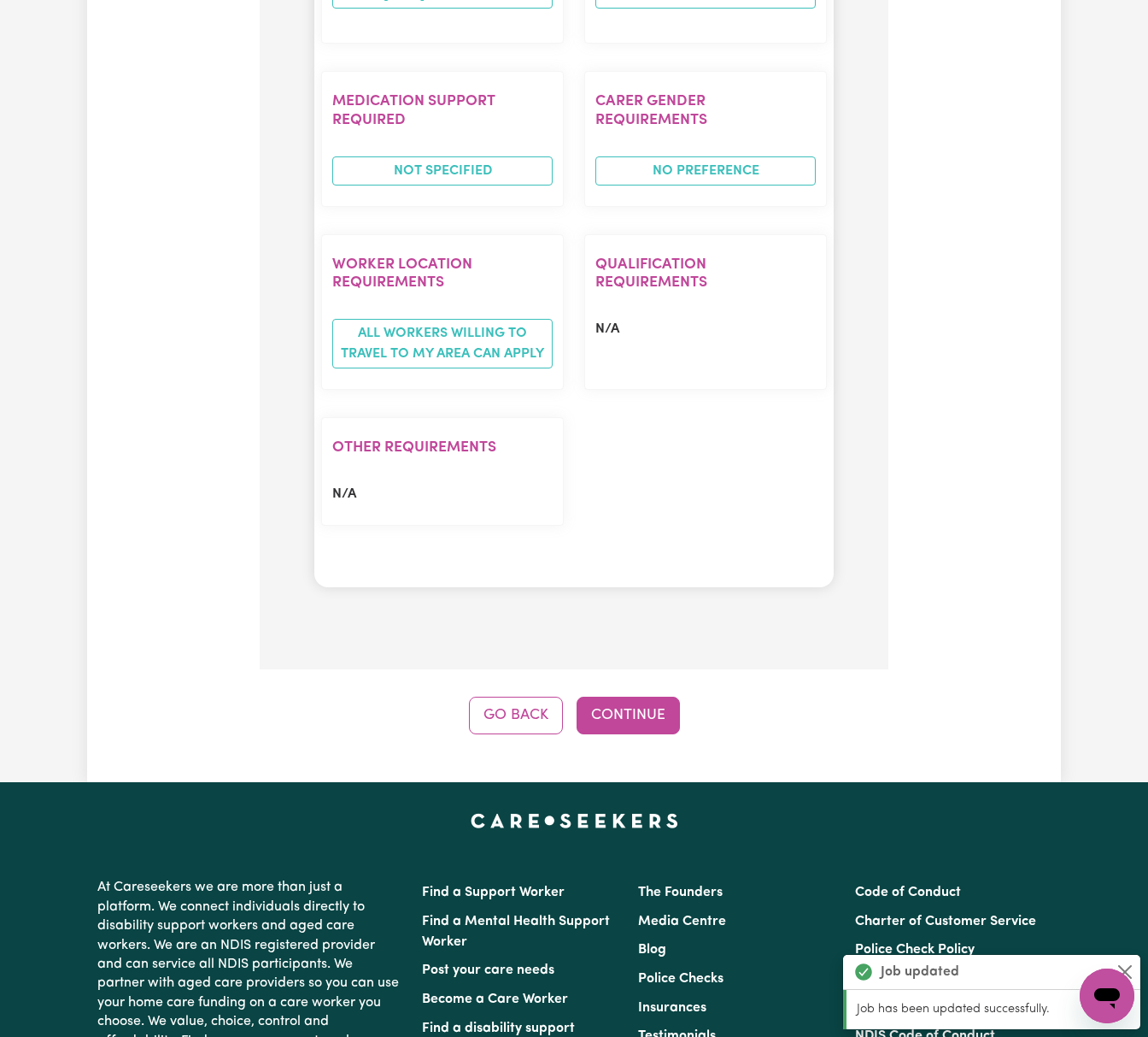
click at [649, 697] on button "Continue" at bounding box center [628, 715] width 104 height 37
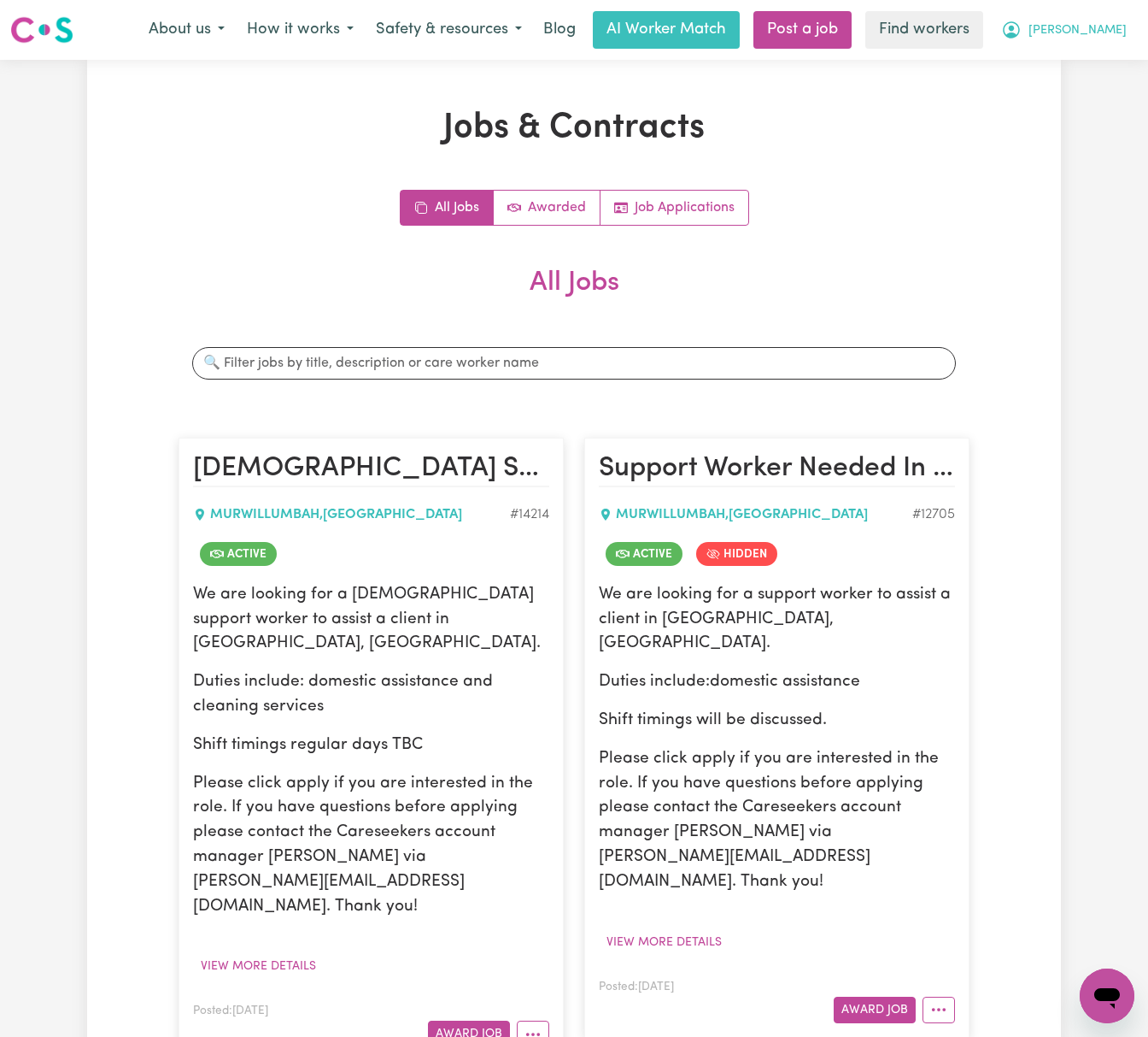
click at [1064, 35] on button "[PERSON_NAME]" at bounding box center [1064, 29] width 148 height 36
click at [1070, 104] on link "Logout" at bounding box center [1069, 98] width 135 height 33
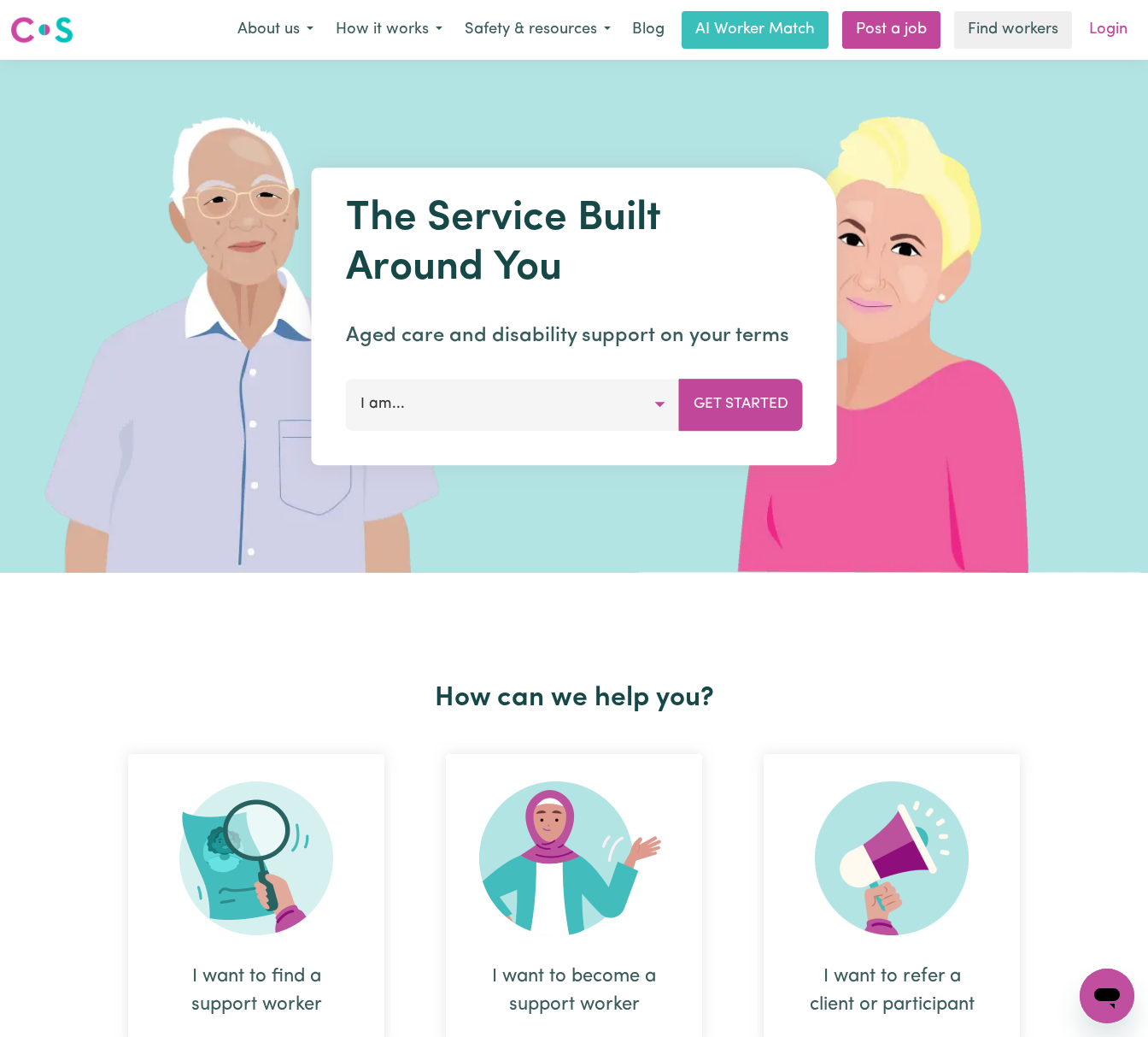
click at [1098, 31] on link "Login" at bounding box center [1108, 30] width 59 height 37
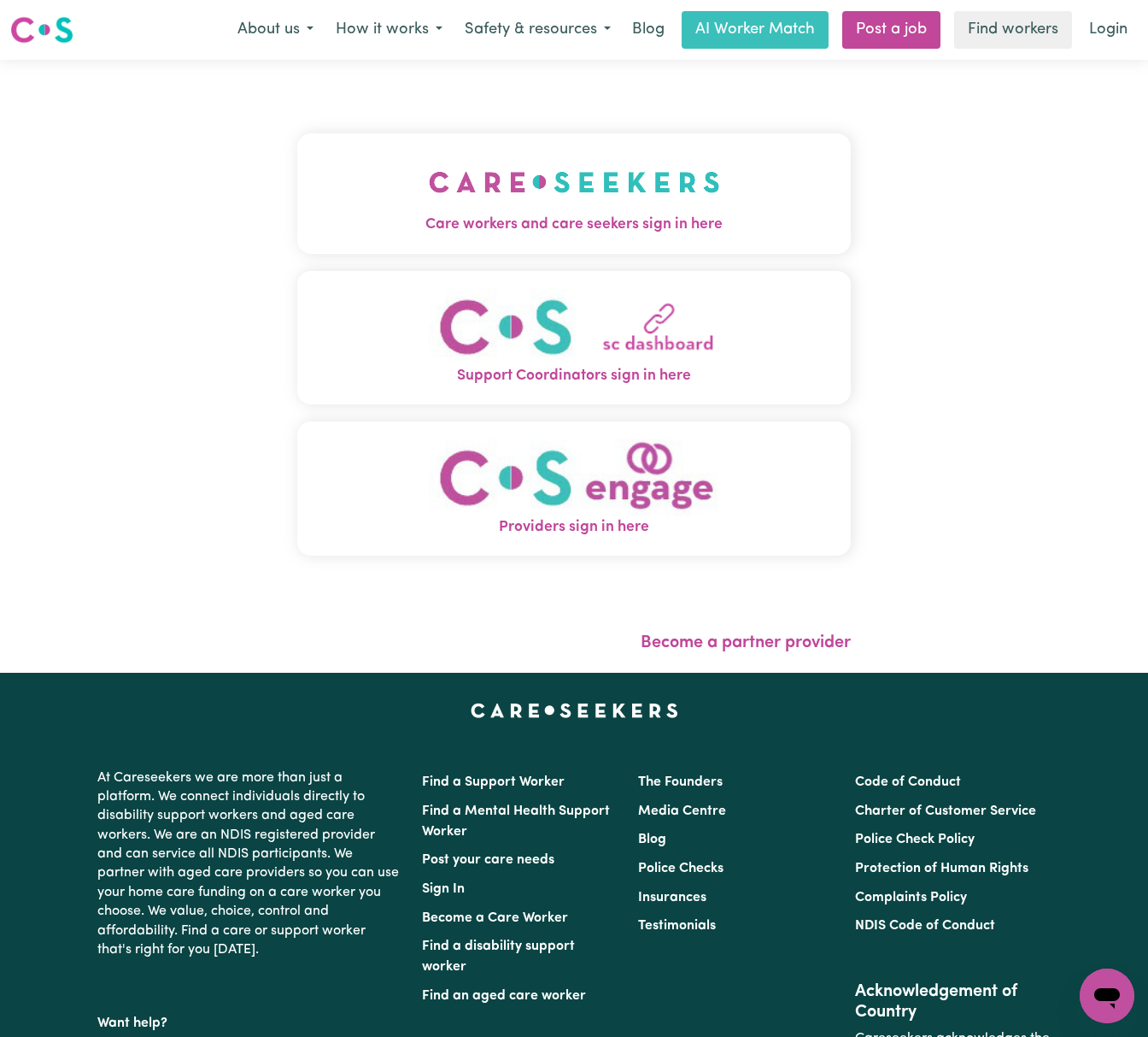
click at [459, 193] on img "Care workers and care seekers sign in here" at bounding box center [574, 183] width 291 height 63
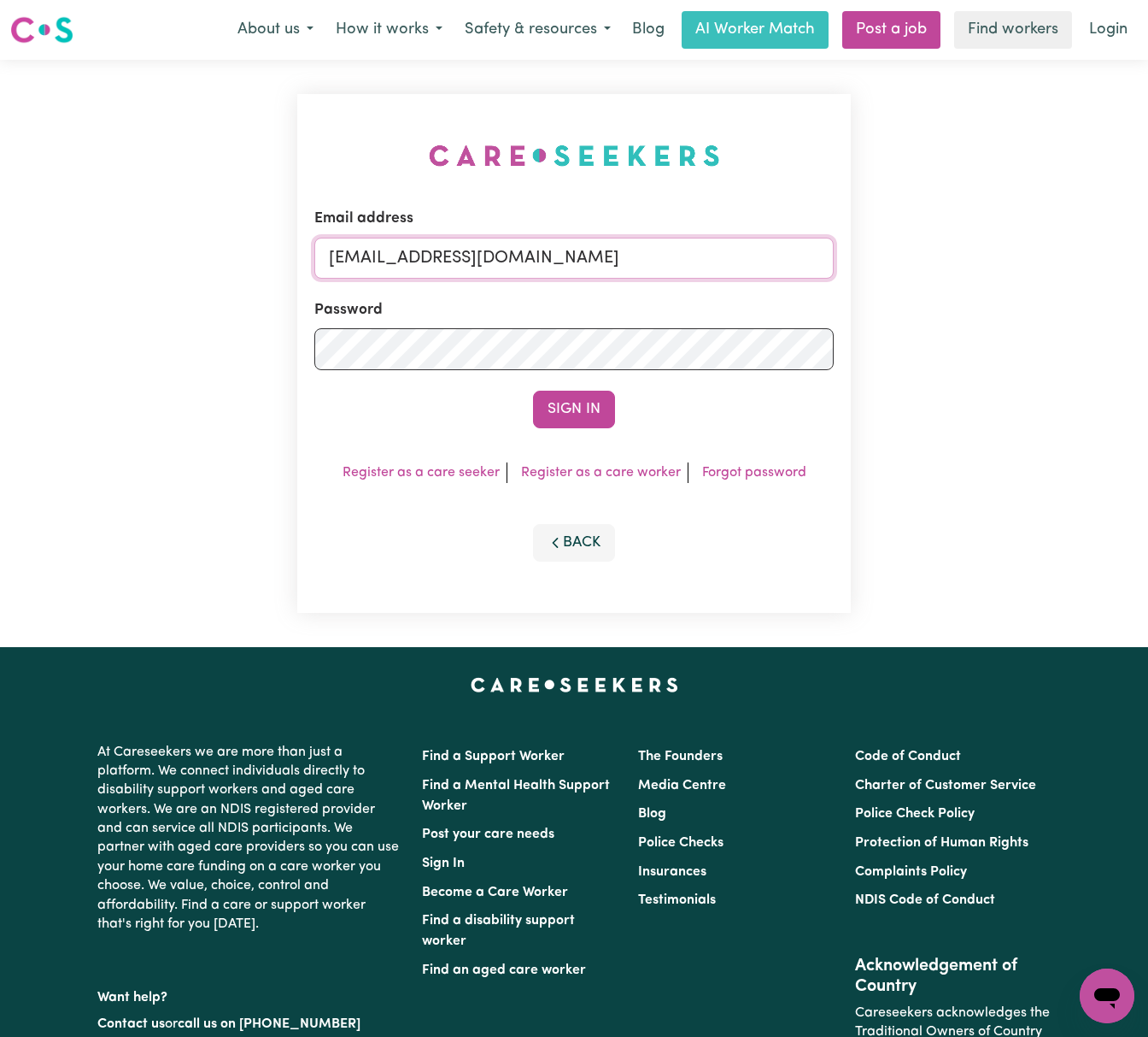
drag, startPoint x: 425, startPoint y: 251, endPoint x: 1180, endPoint y: 253, distance: 755.0
click at [1147, 253] on html "Menu About us How it works Safety & resources Blog AI Worker Match Post a job F…" at bounding box center [574, 691] width 1148 height 1382
paste input "[EMAIL_ADDRESS][DOMAIN_NAME]"
type input "superuser~[EMAIL_ADDRESS][DOMAIN_NAME]"
click at [533, 390] on button "Sign In" at bounding box center [574, 408] width 82 height 37
